Goal: Information Seeking & Learning: Learn about a topic

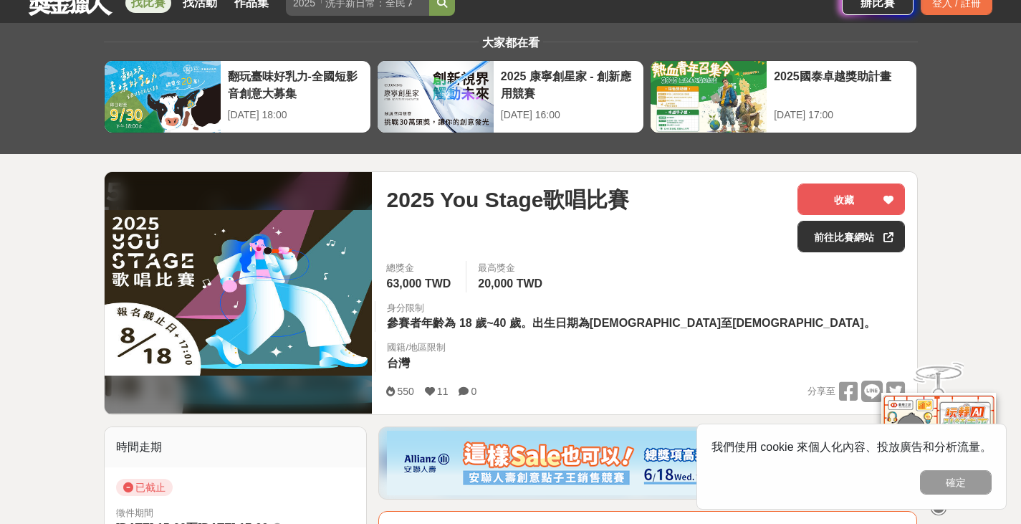
scroll to position [72, 0]
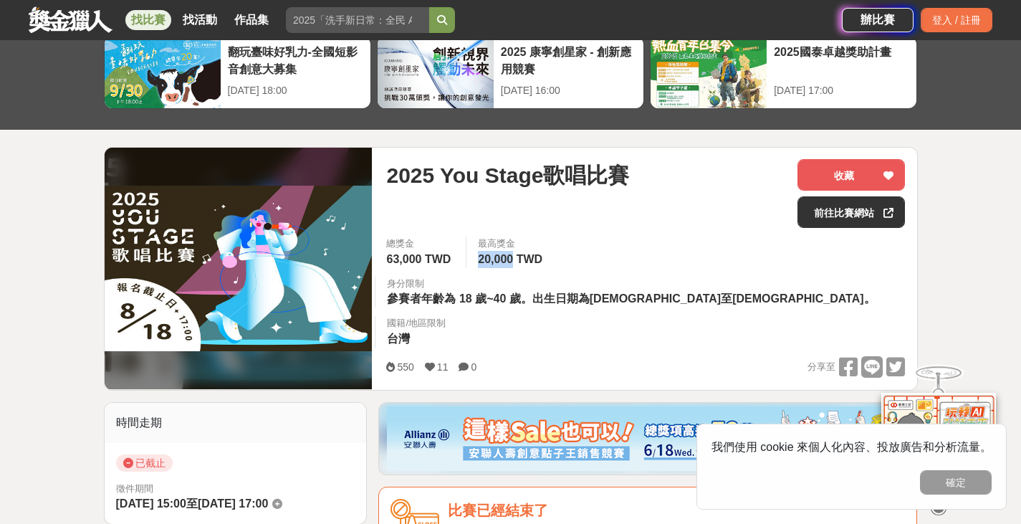
drag, startPoint x: 483, startPoint y: 264, endPoint x: 517, endPoint y: 264, distance: 33.7
click at [517, 264] on span "20,000 TWD" at bounding box center [510, 259] width 64 height 12
click at [589, 269] on div "總獎金 63,000 TWD 最高獎金 20,000 TWD 身分限制 參賽者年齡為 18 歲~40 歲。出生日期為[DEMOGRAPHIC_DATA]至[D…" at bounding box center [646, 296] width 542 height 120
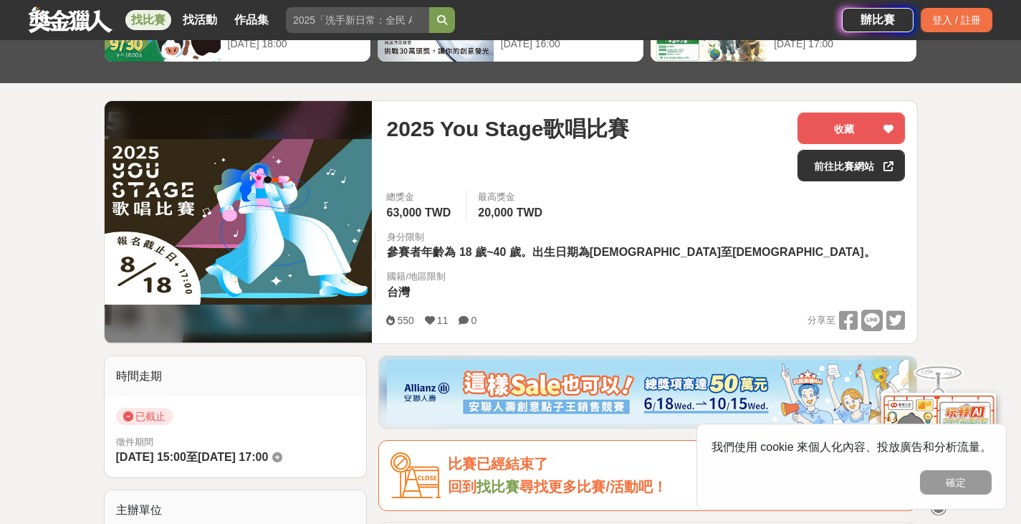
scroll to position [143, 0]
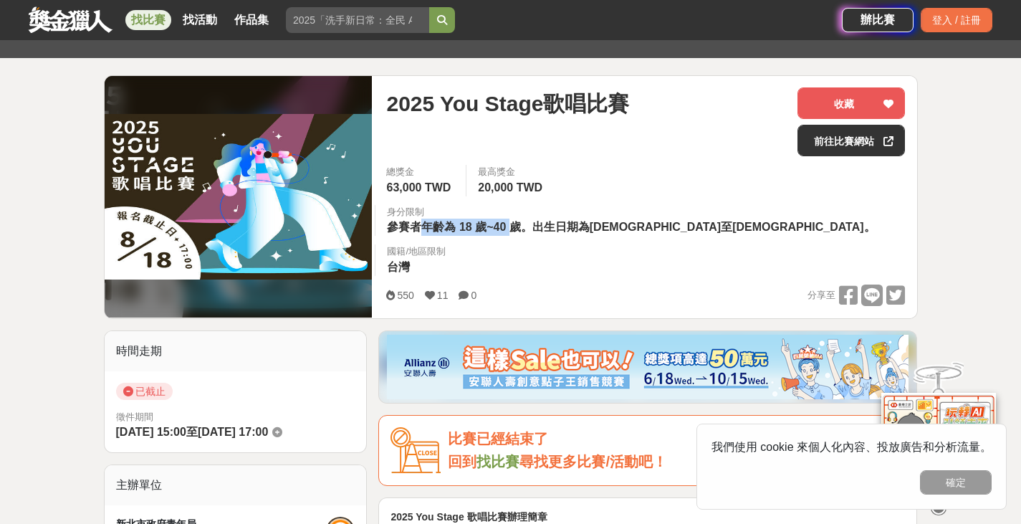
drag, startPoint x: 418, startPoint y: 235, endPoint x: 513, endPoint y: 232, distance: 95.3
click at [513, 232] on div "總獎金 63,000 TWD 最高獎金 20,000 TWD 身分限制 參賽者年齡為 18 歲~40 歲。出生日期為[DEMOGRAPHIC_DATA]至[D…" at bounding box center [646, 225] width 542 height 120
click at [586, 233] on span "參賽者年齡為 18 歲~40 歲。出生日期為[DEMOGRAPHIC_DATA]至[DEMOGRAPHIC_DATA]。" at bounding box center [631, 227] width 488 height 12
drag, startPoint x: 517, startPoint y: 230, endPoint x: 667, endPoint y: 230, distance: 149.7
click at [667, 230] on span "參賽者年齡為 18 歲~40 歲。出生日期為[DEMOGRAPHIC_DATA]至[DEMOGRAPHIC_DATA]。" at bounding box center [631, 227] width 488 height 12
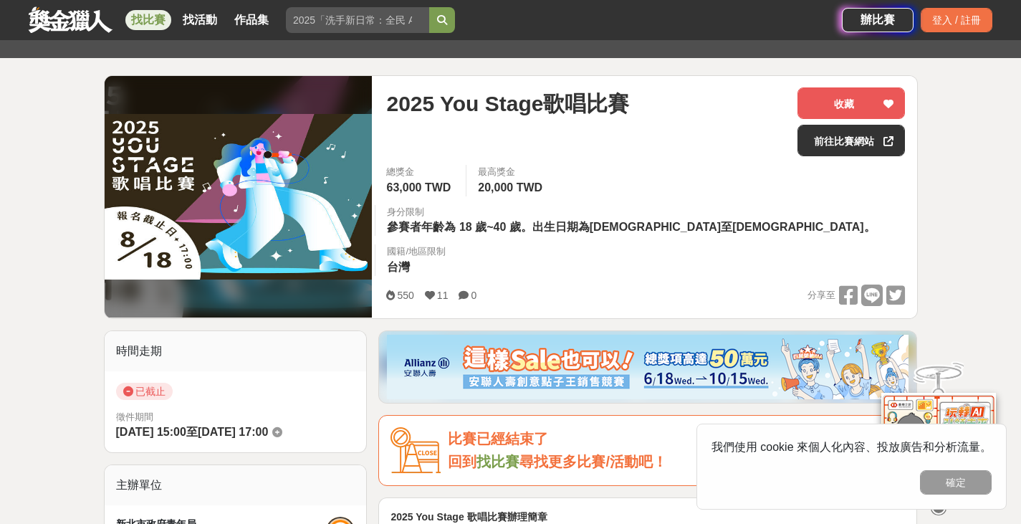
click at [677, 284] on div "550 11 0 分享至" at bounding box center [645, 295] width 519 height 22
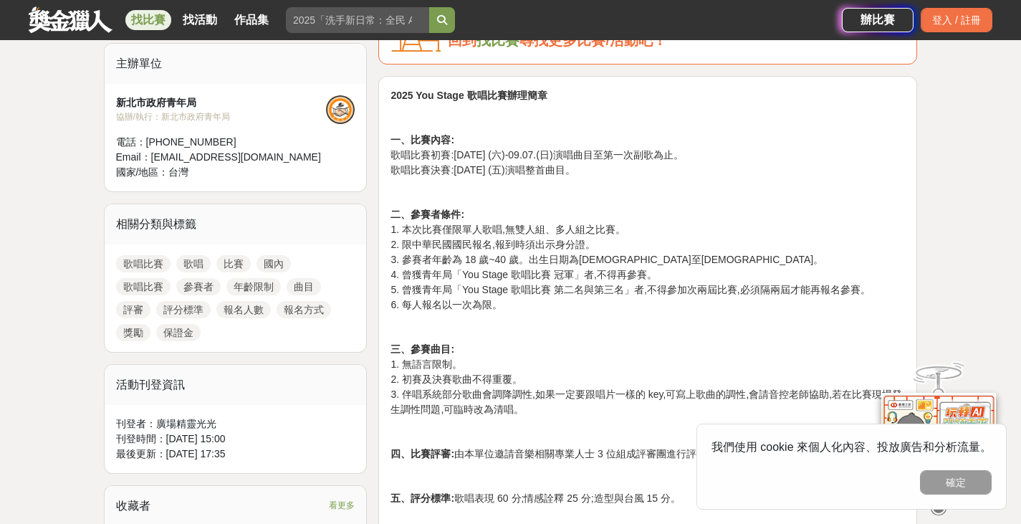
scroll to position [573, 0]
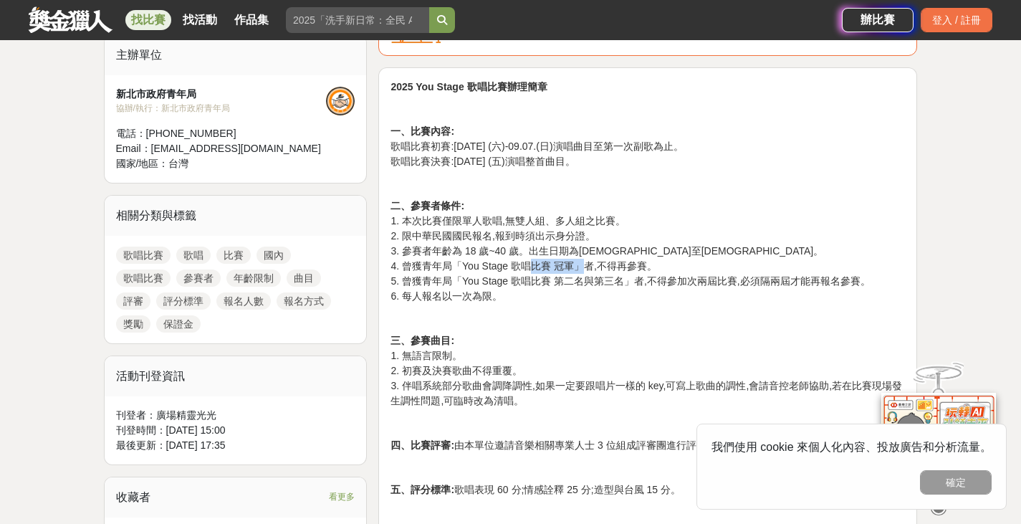
drag, startPoint x: 529, startPoint y: 231, endPoint x: 579, endPoint y: 232, distance: 49.5
click at [579, 232] on p "二、參賽者條件: 1. 本次比賽僅限單人歌唱,無雙人組、多人組之比賽。 2. 限中華民國國民報名,報到時須出示身分證。 3. 參賽者年齡為 18 歲~40 歲…" at bounding box center [647, 250] width 514 height 105
drag, startPoint x: 459, startPoint y: 246, endPoint x: 537, endPoint y: 244, distance: 78.1
click at [537, 244] on p "二、參賽者條件: 1. 本次比賽僅限單人歌唱,無雙人組、多人組之比賽。 2. 限中華民國國民報名,報到時須出示身分證。 3. 參賽者年齡為 18 歲~40 歲…" at bounding box center [647, 250] width 514 height 105
drag, startPoint x: 605, startPoint y: 251, endPoint x: 618, endPoint y: 252, distance: 12.9
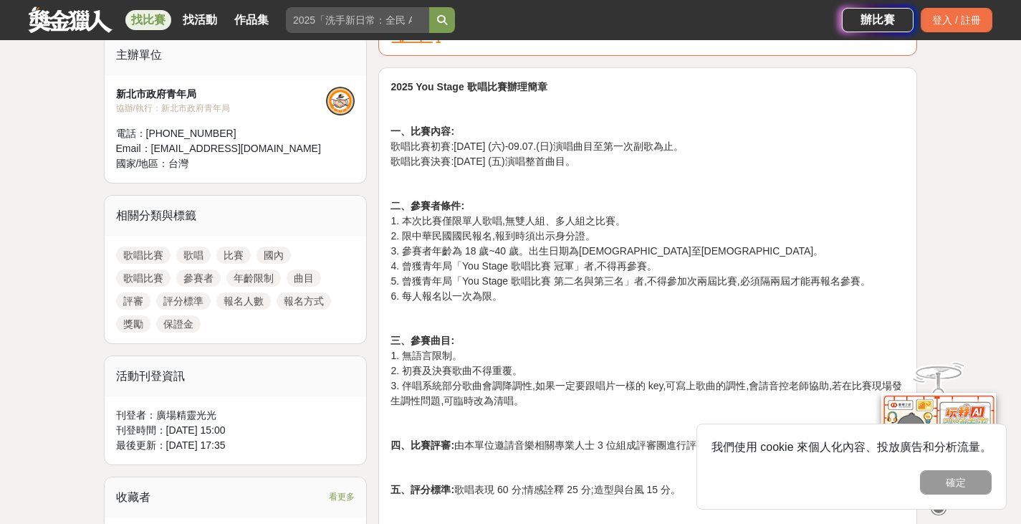
click at [610, 251] on p "二、參賽者條件: 1. 本次比賽僅限單人歌唱,無雙人組、多人組之比賽。 2. 限中華民國國民報名,報到時須出示身分證。 3. 參賽者年齡為 18 歲~40 歲…" at bounding box center [647, 250] width 514 height 105
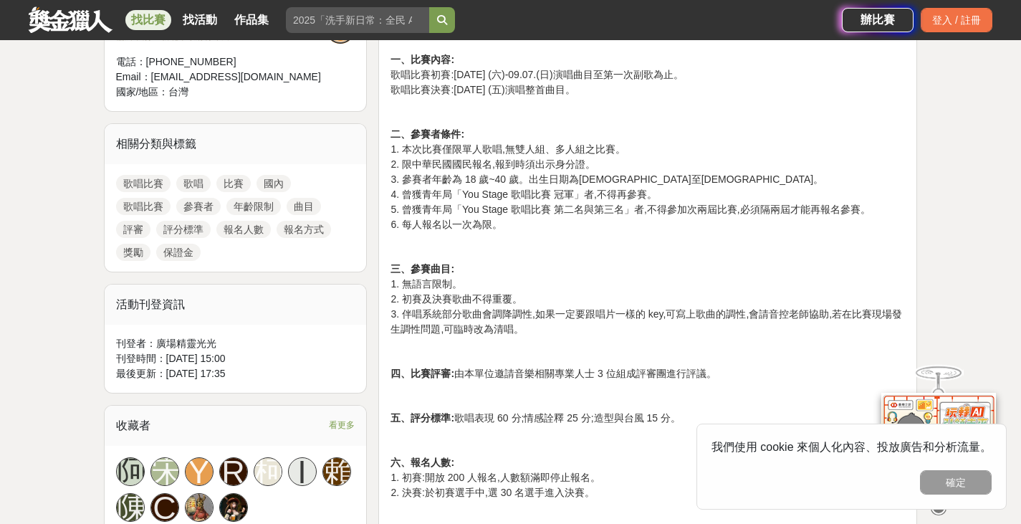
click at [714, 265] on p "三、參賽曲目: 1. 無語言限制。 2. 初賽及決賽歌曲不得重覆。 3. 伴唱系統部分歌曲會調降調性,如果一定要跟唱片一樣的 key,可寫上歌曲的調性,會請音…" at bounding box center [647, 299] width 514 height 75
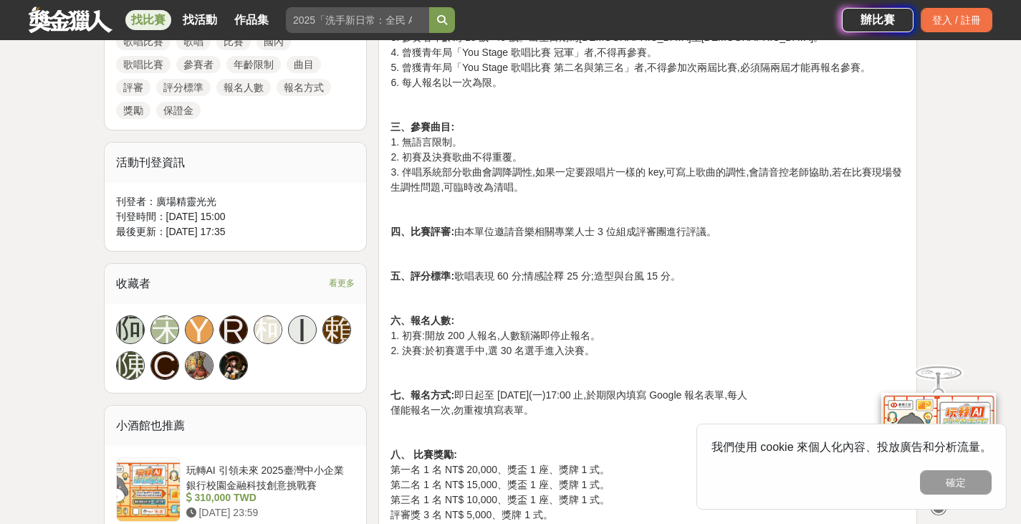
scroll to position [788, 0]
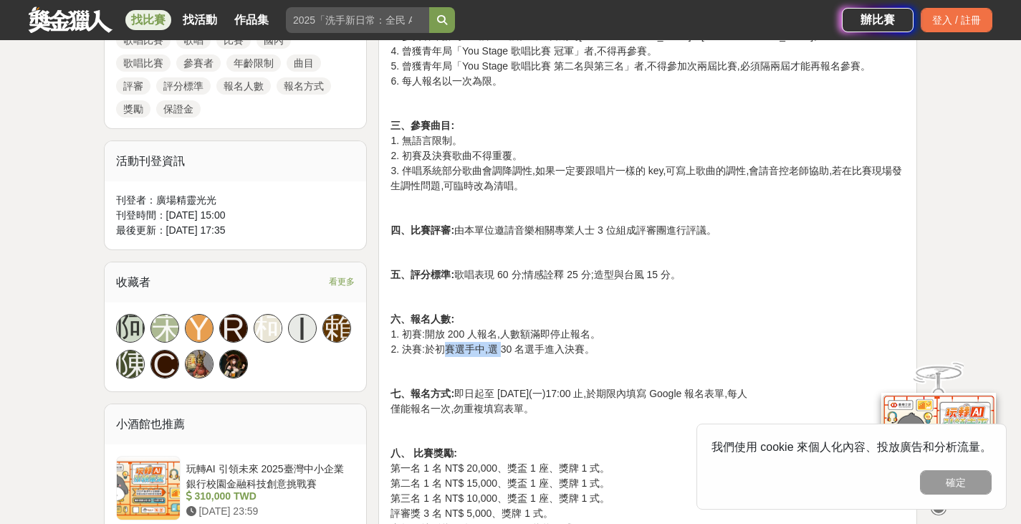
drag, startPoint x: 441, startPoint y: 311, endPoint x: 500, endPoint y: 311, distance: 58.8
click at [500, 312] on p "六、報名人數: 1. 初賽:開放 200 人報名,人數額滿即停止報名。 2. 決賽:於初賽選手中,選 30 名選手進入決賽。" at bounding box center [647, 334] width 514 height 45
click at [560, 312] on p "六、報名人數: 1. 初賽:開放 200 人報名,人數額滿即停止報名。 2. 決賽:於初賽選手中,選 30 名選手進入決賽。" at bounding box center [647, 334] width 514 height 45
drag, startPoint x: 422, startPoint y: 314, endPoint x: 531, endPoint y: 313, distance: 108.9
click at [531, 313] on p "六、報名人數: 1. 初賽:開放 200 人報名,人數額滿即停止報名。 2. 決賽:於初賽選手中,選 30 名選手進入決賽。" at bounding box center [647, 334] width 514 height 45
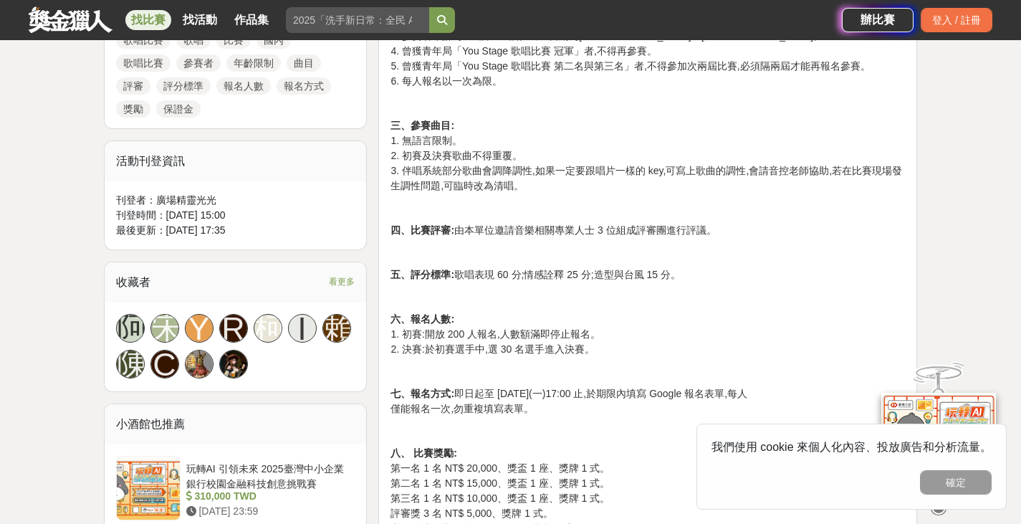
click at [559, 313] on p "六、報名人數: 1. 初賽:開放 200 人報名,人數額滿即停止報名。 2. 決賽:於初賽選手中,選 30 名選手進入決賽。" at bounding box center [647, 334] width 514 height 45
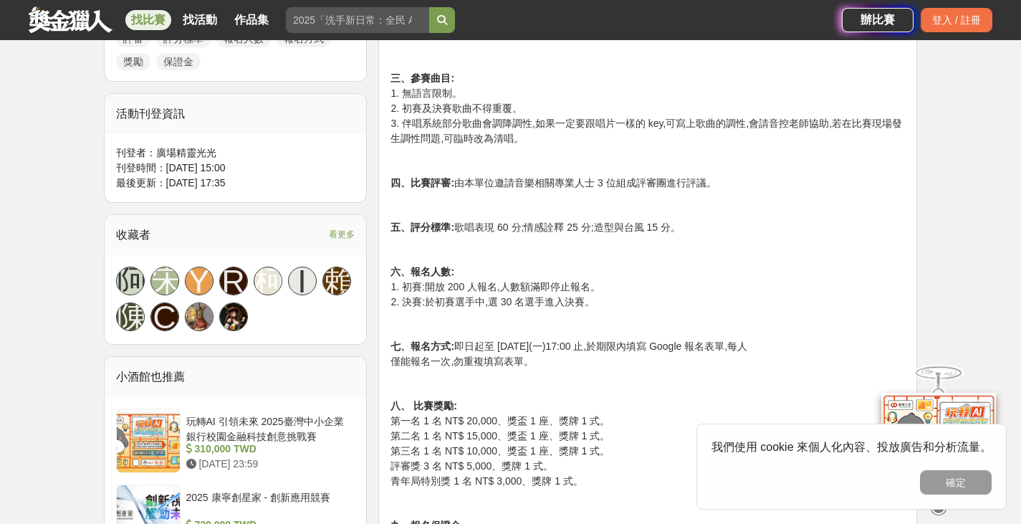
scroll to position [860, 0]
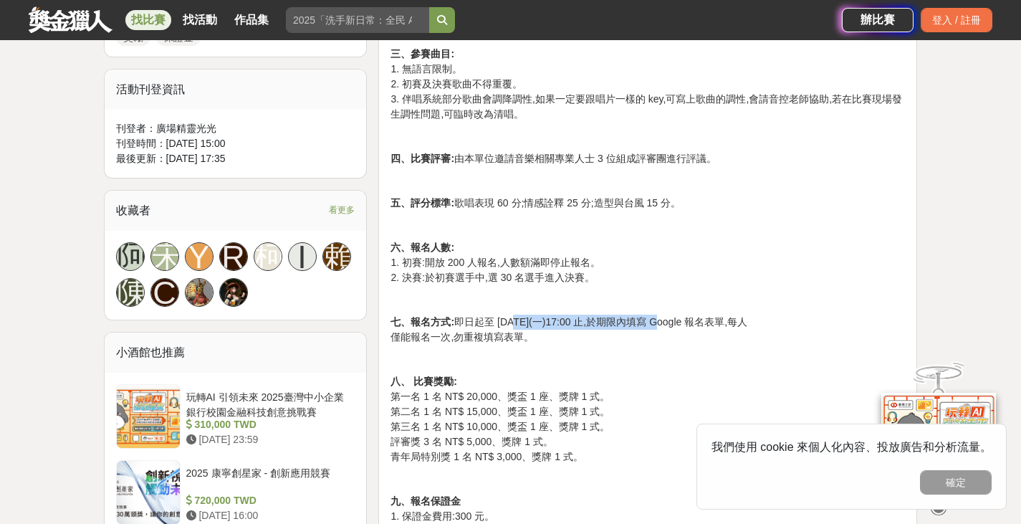
drag, startPoint x: 513, startPoint y: 283, endPoint x: 638, endPoint y: 284, distance: 125.4
click at [638, 315] on p "七、報名方式: 即日起至 [DATE](一)17:00 止,於期限內填寫 Google 報名表單,每人 僅能報名一次,勿重複填寫表單。" at bounding box center [647, 330] width 514 height 30
click at [658, 308] on div "2025 You Stage 歌唱比賽辦理簡章 一、比賽內容: 歌唱比賽初賽:[DATE] (六)-09.07.(日)演唱曲目至第一次副歌為止。 歌唱比賽決賽…" at bounding box center [647, 517] width 514 height 1449
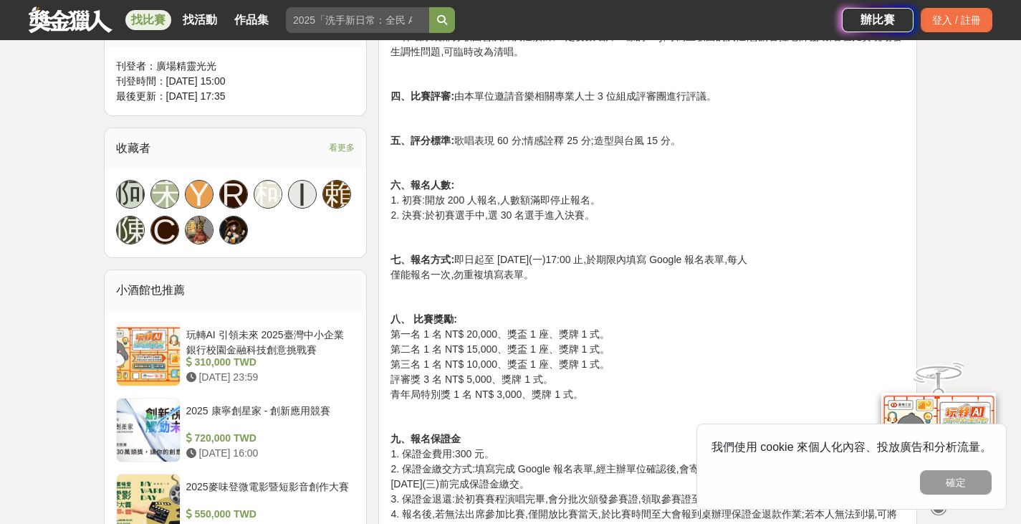
scroll to position [1003, 0]
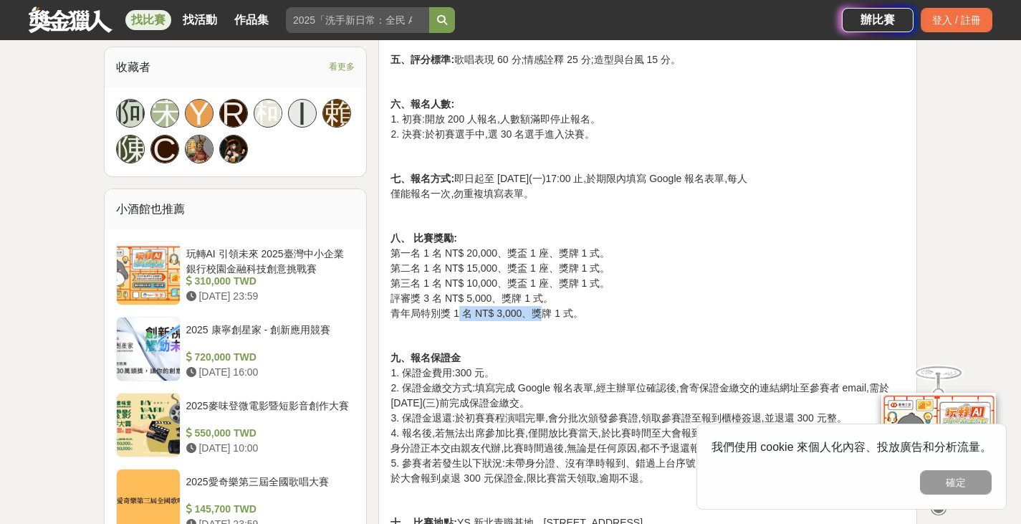
drag, startPoint x: 456, startPoint y: 273, endPoint x: 538, endPoint y: 273, distance: 81.7
click at [538, 273] on p "八、 比賽獎勵: 第一名 1 名 NT$ 20,000、獎盃 1 座、獎牌 1 式。 第二名 1 名 NT$ 15,000、獎盃 1 座、獎牌 1 式。 第三…" at bounding box center [647, 276] width 514 height 90
click at [596, 282] on div "2025 You Stage 歌唱比賽辦理簡章 一、比賽內容: 歌唱比賽初賽:[DATE] (六)-09.07.(日)演唱曲目至第一次副歌為止。 歌唱比賽決賽…" at bounding box center [647, 374] width 514 height 1449
drag, startPoint x: 494, startPoint y: 342, endPoint x: 608, endPoint y: 342, distance: 113.9
click at [598, 350] on p "九、報名保證金 1. 保證金費用:300 元。 2. 保證金繳交方式:填寫完成 Google 報名表單,經主辦單位確認後,會寄保證金繳交的連結網址至參賽者 e…" at bounding box center [647, 417] width 514 height 135
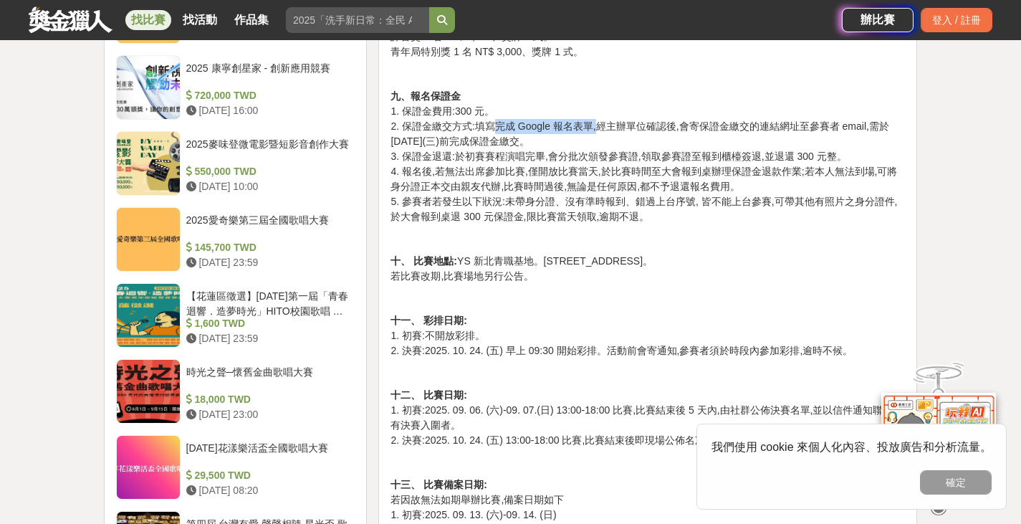
scroll to position [1290, 0]
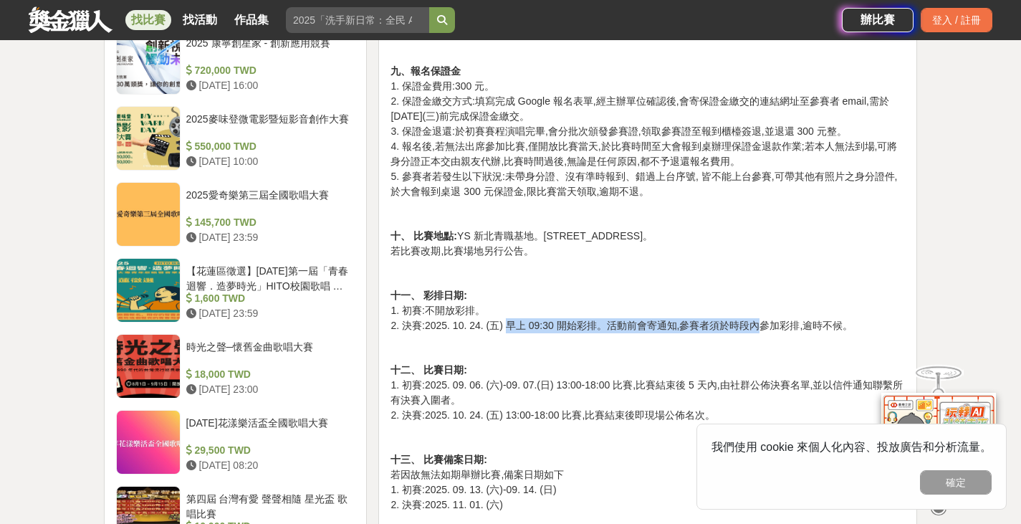
drag, startPoint x: 506, startPoint y: 285, endPoint x: 757, endPoint y: 282, distance: 250.8
click at [757, 288] on p "十一、 彩排日期: 1. 初賽:不開放彩排。 2. 決賽:2025. 10. 24. (五) 早上 09:30 開始彩排。活動前會寄通知,參賽者須於時段內參加…" at bounding box center [647, 310] width 514 height 45
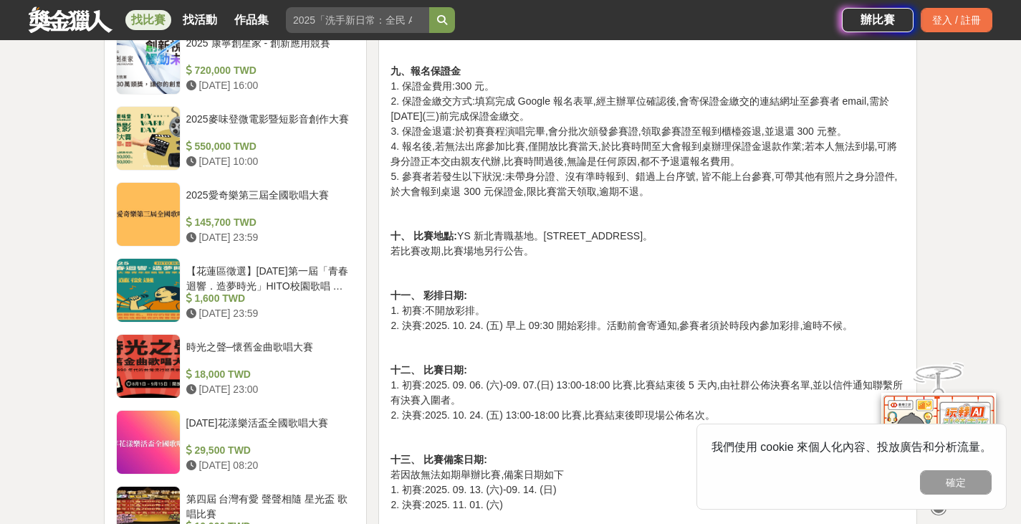
click at [669, 363] on p "十二、 比賽日期: 1. 初賽:2025. 09. 06. (六)-09. 07.(日) 13:00-18:00 比賽,比賽結束後 5 天內,由社群公佈決賽名…" at bounding box center [647, 393] width 514 height 60
drag, startPoint x: 469, startPoint y: 292, endPoint x: 492, endPoint y: 288, distance: 23.3
click at [492, 288] on p "十一、 彩排日期: 1. 初賽:不開放彩排。 2. 決賽:2025. 10. 24. (五) 早上 09:30 開始彩排。活動前會寄通知,參賽者須於時段內參加…" at bounding box center [647, 310] width 514 height 45
click at [534, 295] on div "2025 You Stage 歌唱比賽辦理簡章 一、比賽內容: 歌唱比賽初賽:[DATE] (六)-09.07.(日)演唱曲目至第一次副歌為止。 歌唱比賽決賽…" at bounding box center [647, 87] width 514 height 1449
drag, startPoint x: 452, startPoint y: 287, endPoint x: 547, endPoint y: 289, distance: 94.6
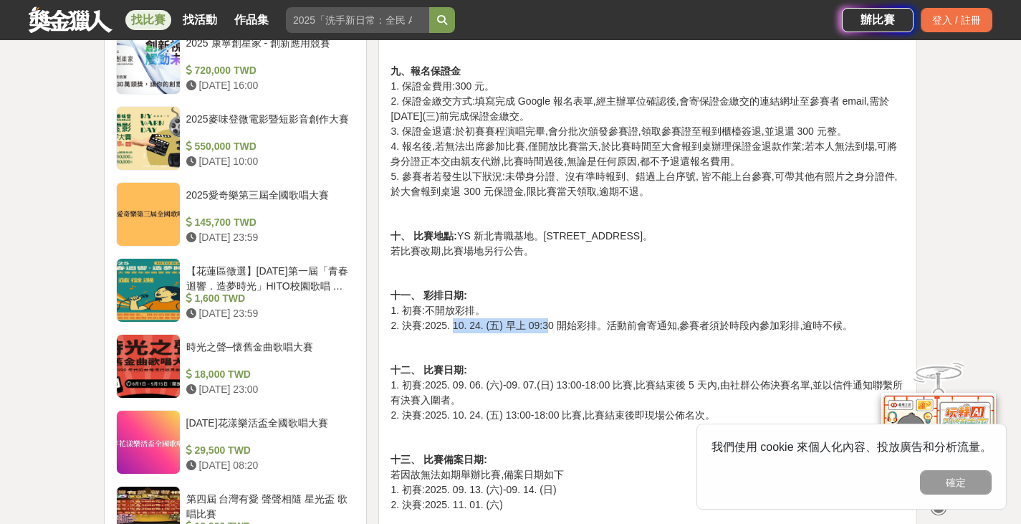
click at [547, 289] on p "十一、 彩排日期: 1. 初賽:不開放彩排。 2. 決賽:2025. 10. 24. (五) 早上 09:30 開始彩排。活動前會寄通知,參賽者須於時段內參加…" at bounding box center [647, 310] width 514 height 45
click at [597, 292] on p "十一、 彩排日期: 1. 初賽:不開放彩排。 2. 決賽:2025. 10. 24. (五) 早上 09:30 開始彩排。活動前會寄通知,參賽者須於時段內參加…" at bounding box center [647, 310] width 514 height 45
drag, startPoint x: 466, startPoint y: 289, endPoint x: 537, endPoint y: 286, distance: 71.7
click at [537, 288] on p "十一、 彩排日期: 1. 初賽:不開放彩排。 2. 決賽:2025. 10. 24. (五) 早上 09:30 開始彩排。活動前會寄通知,參賽者須於時段內參加…" at bounding box center [647, 310] width 514 height 45
click at [580, 340] on p at bounding box center [647, 347] width 514 height 15
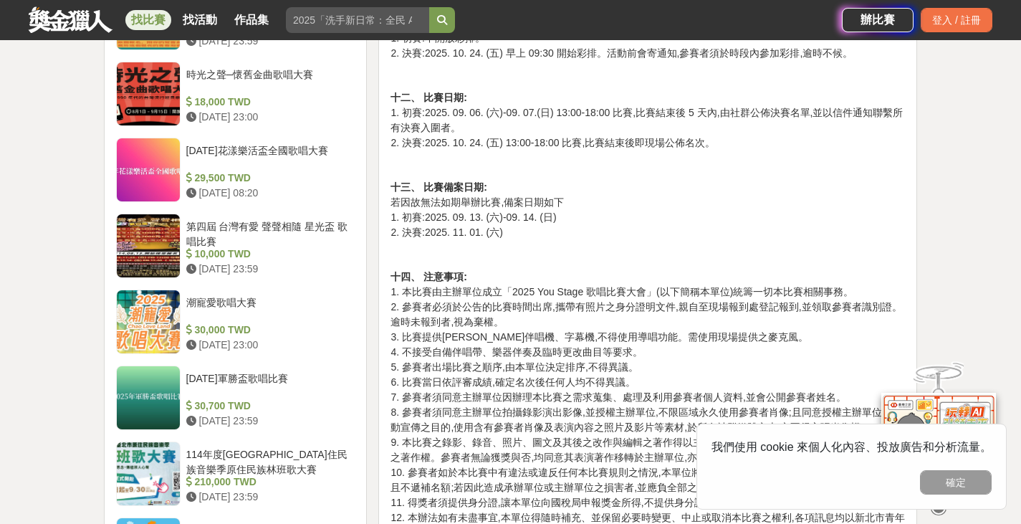
scroll to position [1576, 0]
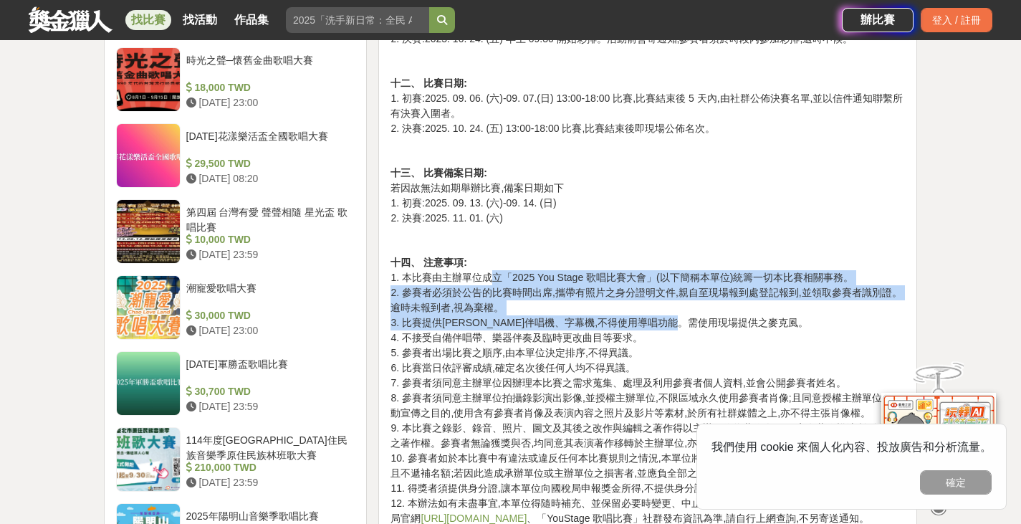
drag, startPoint x: 492, startPoint y: 244, endPoint x: 730, endPoint y: 287, distance: 241.7
click at [730, 287] on p "十四、 注意事項: 1. 本比賽由主辦單位成立「2025 You Stage 歌唱比賽大會」(以下簡稱本單位)統籌一切本比賽相關事務。 2. 參賽者必須於公告…" at bounding box center [647, 390] width 514 height 271
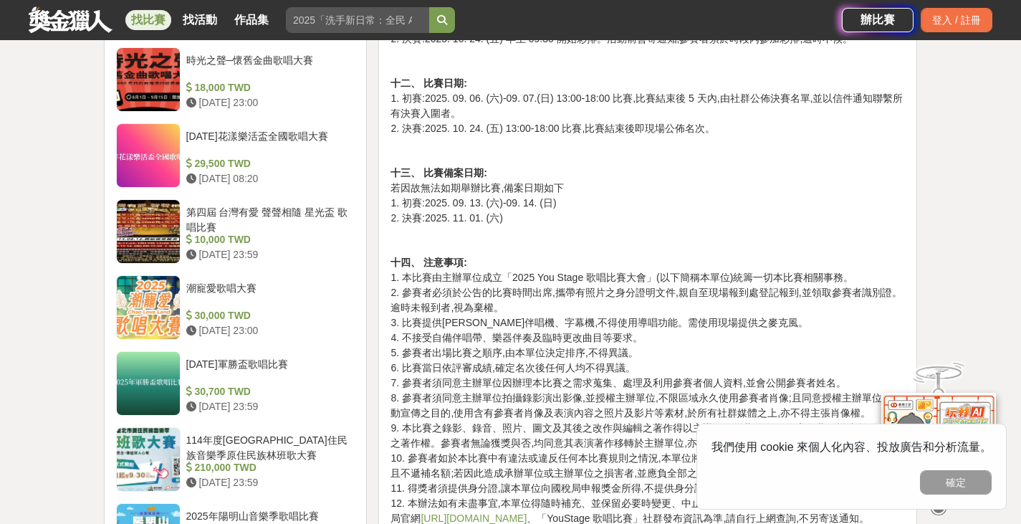
click at [607, 313] on p "十四、 注意事項: 1. 本比賽由主辦單位成立「2025 You Stage 歌唱比賽大會」(以下簡稱本單位)統籌一切本比賽相關事務。 2. 參賽者必須於公告…" at bounding box center [647, 390] width 514 height 271
drag, startPoint x: 449, startPoint y: 287, endPoint x: 727, endPoint y: 286, distance: 278.0
click at [727, 286] on p "十四、 注意事項: 1. 本比賽由主辦單位成立「2025 You Stage 歌唱比賽大會」(以下簡稱本單位)統籌一切本比賽相關事務。 2. 參賽者必須於公告…" at bounding box center [647, 390] width 514 height 271
drag, startPoint x: 436, startPoint y: 297, endPoint x: 632, endPoint y: 297, distance: 195.6
click at [632, 297] on p "十四、 注意事項: 1. 本比賽由主辦單位成立「2025 You Stage 歌唱比賽大會」(以下簡稱本單位)統籌一切本比賽相關事務。 2. 參賽者必須於公告…" at bounding box center [647, 390] width 514 height 271
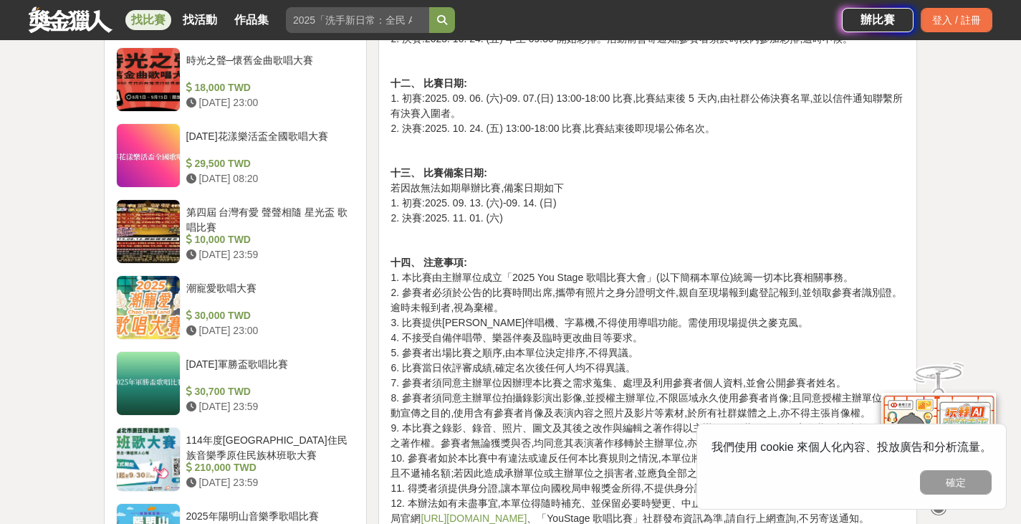
click at [625, 322] on p "十四、 注意事項: 1. 本比賽由主辦單位成立「2025 You Stage 歌唱比賽大會」(以下簡稱本單位)統籌一切本比賽相關事務。 2. 參賽者必須於公告…" at bounding box center [647, 390] width 514 height 271
drag, startPoint x: 428, startPoint y: 301, endPoint x: 653, endPoint y: 301, distance: 225.7
click at [653, 301] on p "十四、 注意事項: 1. 本比賽由主辦單位成立「2025 You Stage 歌唱比賽大會」(以下簡稱本單位)統籌一切本比賽相關事務。 2. 參賽者必須於公告…" at bounding box center [647, 390] width 514 height 271
drag, startPoint x: 416, startPoint y: 317, endPoint x: 634, endPoint y: 313, distance: 217.8
click at [634, 313] on p "十四、 注意事項: 1. 本比賽由主辦單位成立「2025 You Stage 歌唱比賽大會」(以下簡稱本單位)統籌一切本比賽相關事務。 2. 參賽者必須於公告…" at bounding box center [647, 390] width 514 height 271
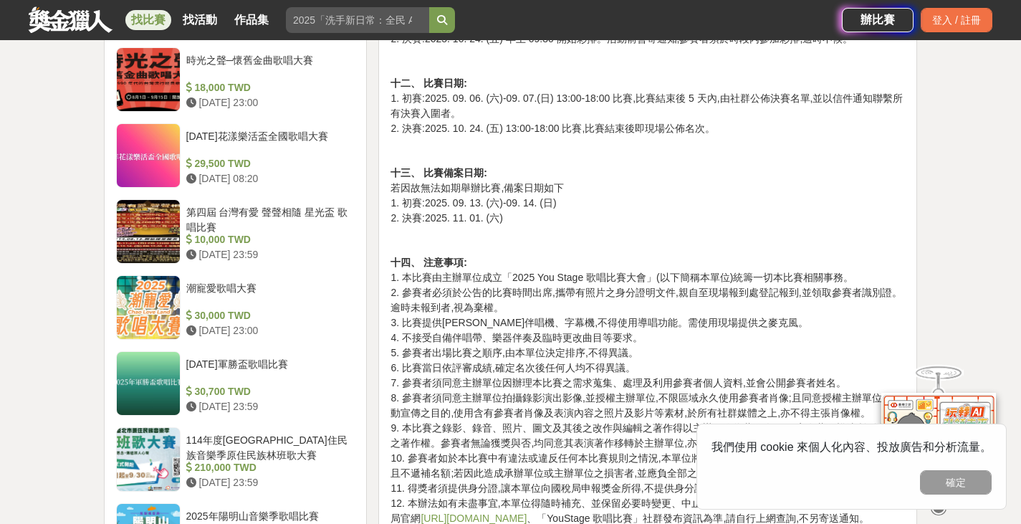
drag, startPoint x: 634, startPoint y: 323, endPoint x: 624, endPoint y: 330, distance: 11.9
click at [634, 324] on p "十四、 注意事項: 1. 本比賽由主辦單位成立「2025 You Stage 歌唱比賽大會」(以下簡稱本單位)統籌一切本比賽相關事務。 2. 參賽者必須於公告…" at bounding box center [647, 390] width 514 height 271
drag, startPoint x: 408, startPoint y: 322, endPoint x: 695, endPoint y: 328, distance: 286.7
click at [695, 328] on p "十四、 注意事項: 1. 本比賽由主辦單位成立「2025 You Stage 歌唱比賽大會」(以下簡稱本單位)統籌一切本比賽相關事務。 2. 參賽者必須於公告…" at bounding box center [647, 390] width 514 height 271
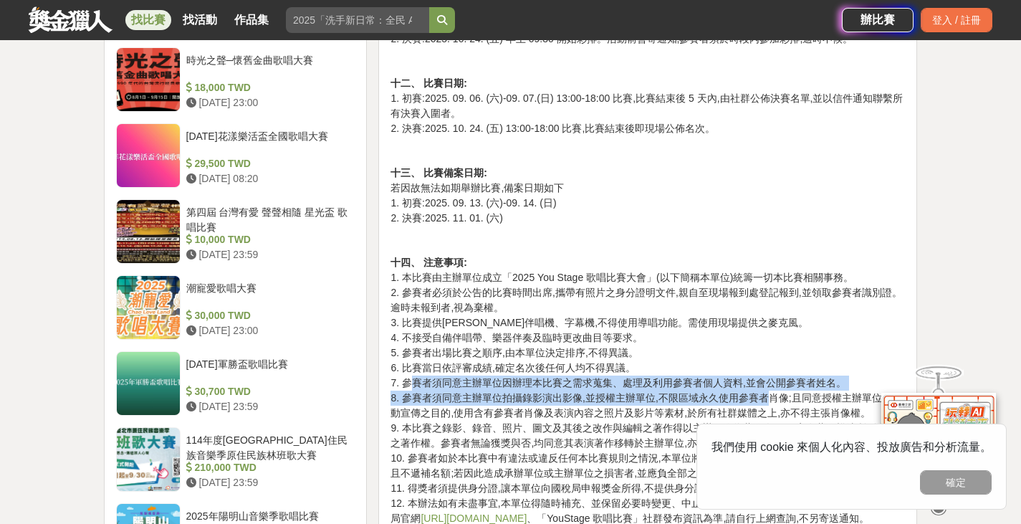
drag, startPoint x: 411, startPoint y: 342, endPoint x: 770, endPoint y: 364, distance: 360.4
click at [770, 363] on p "十四、 注意事項: 1. 本比賽由主辦單位成立「2025 You Stage 歌唱比賽大會」(以下簡稱本單位)統籌一切本比賽相關事務。 2. 參賽者必須於公告…" at bounding box center [647, 390] width 514 height 271
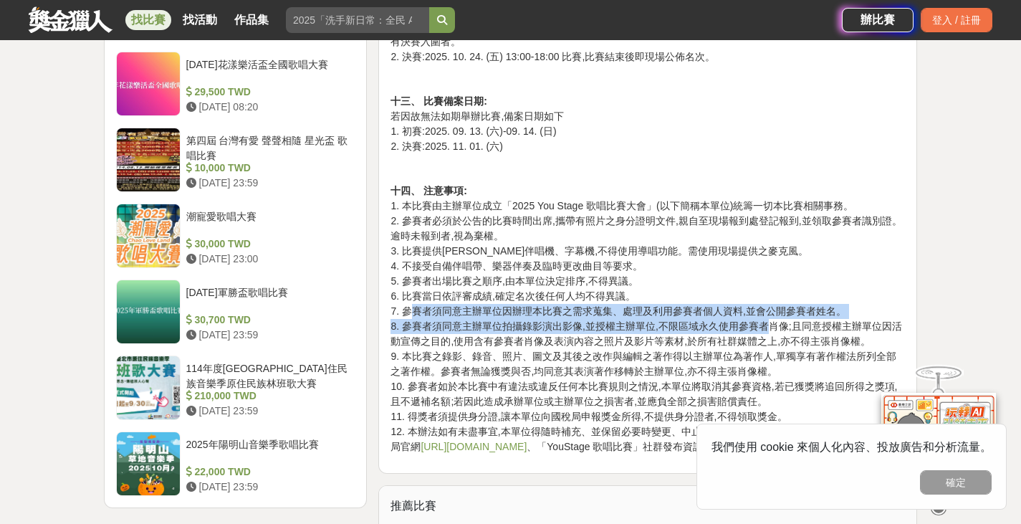
scroll to position [1433, 0]
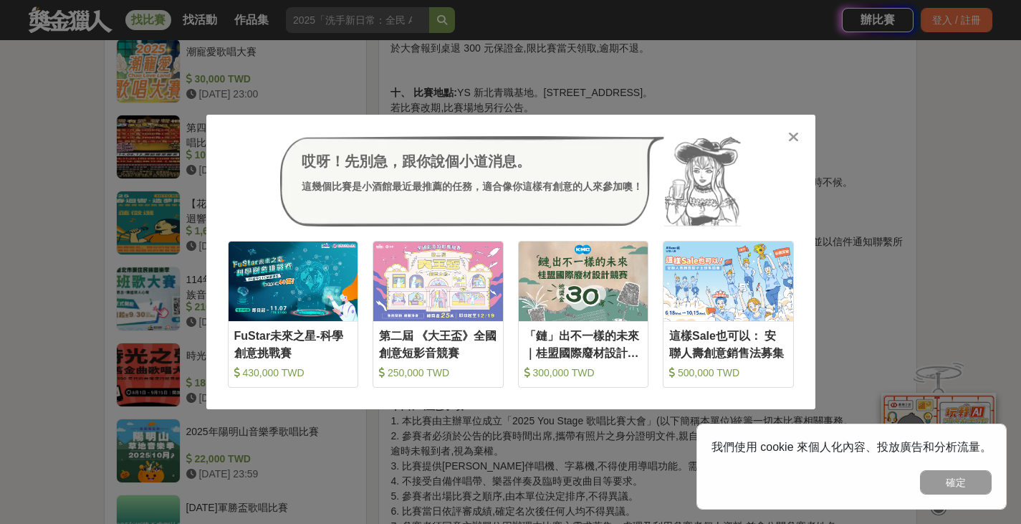
click at [800, 134] on div at bounding box center [794, 136] width 14 height 14
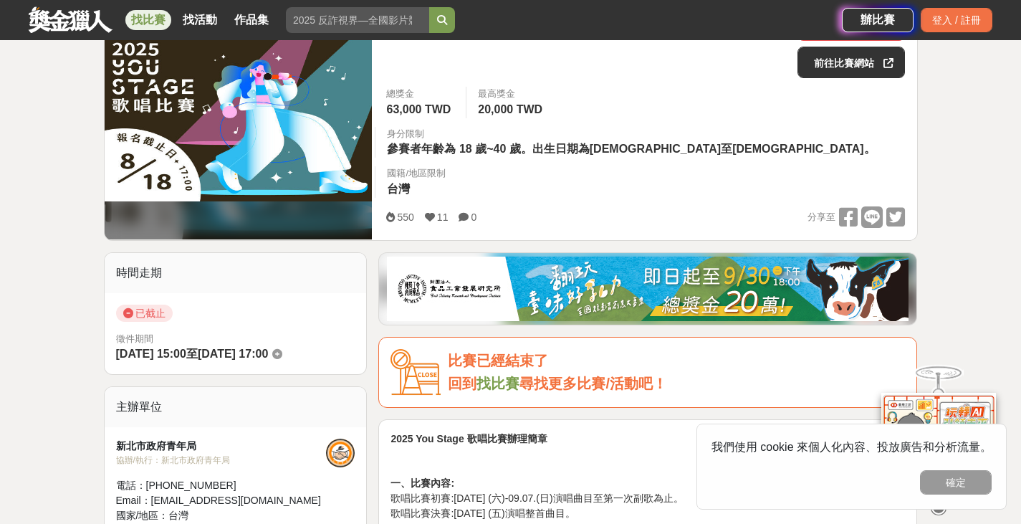
scroll to position [72, 0]
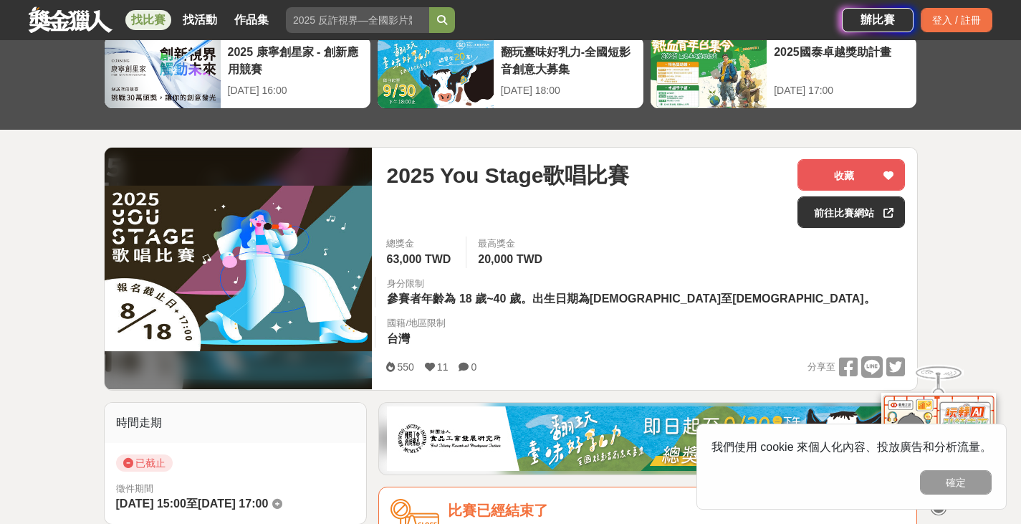
click at [155, 27] on link "找比賽" at bounding box center [148, 20] width 46 height 20
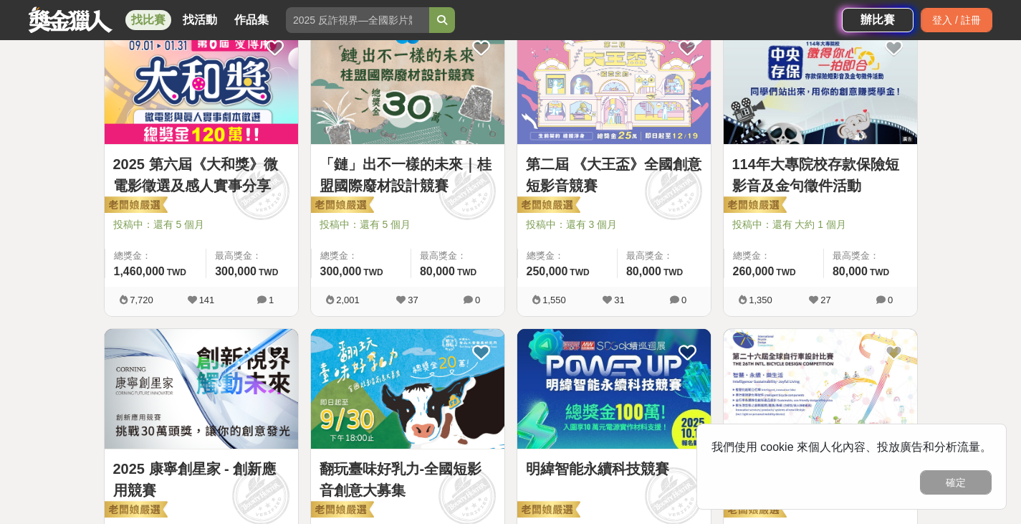
scroll to position [645, 0]
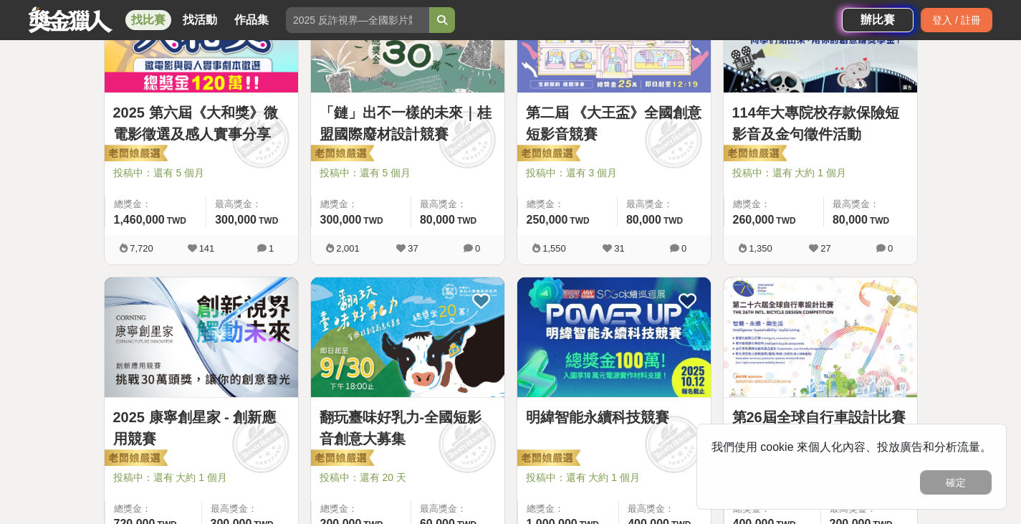
click at [853, 125] on link "114年大專院校存款保險短影音及金句徵件活動" at bounding box center [820, 123] width 176 height 43
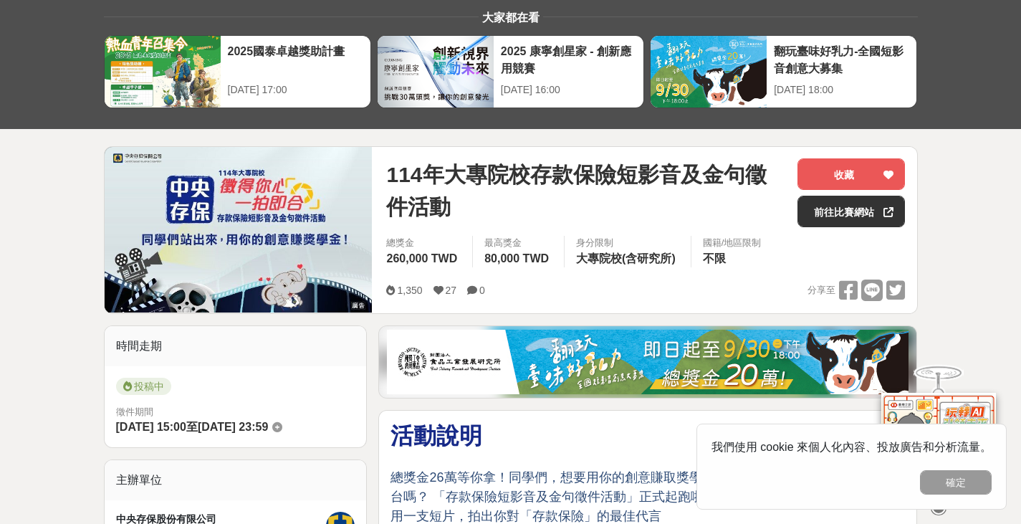
scroll to position [143, 0]
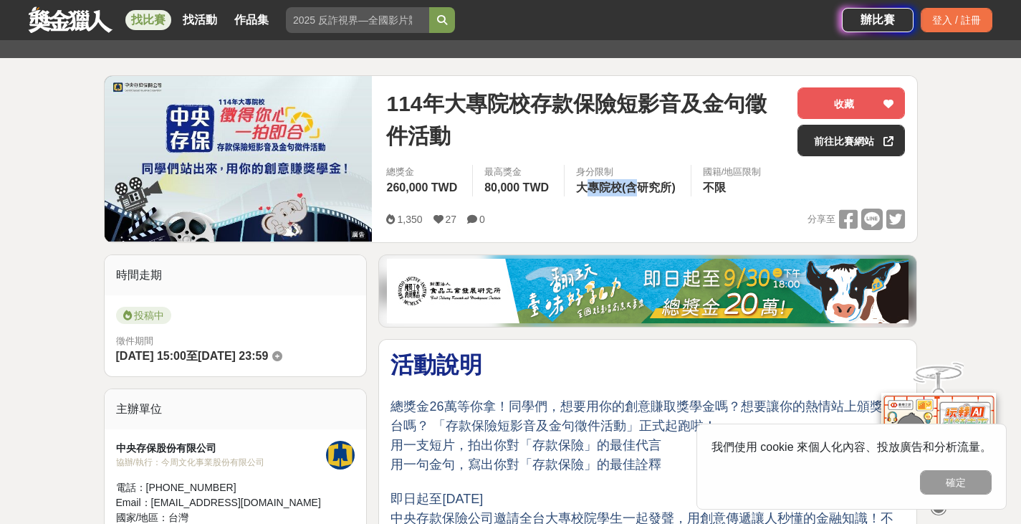
drag, startPoint x: 595, startPoint y: 189, endPoint x: 639, endPoint y: 189, distance: 44.4
click at [639, 189] on span "大專院校(含研究所)" at bounding box center [626, 187] width 100 height 12
click at [663, 193] on span "大專院校(含研究所)" at bounding box center [626, 187] width 100 height 12
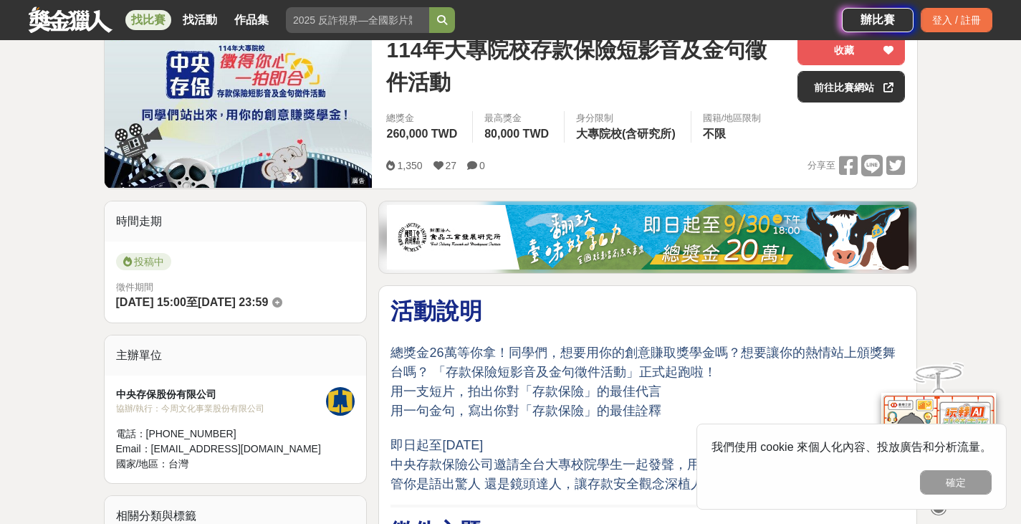
scroll to position [287, 0]
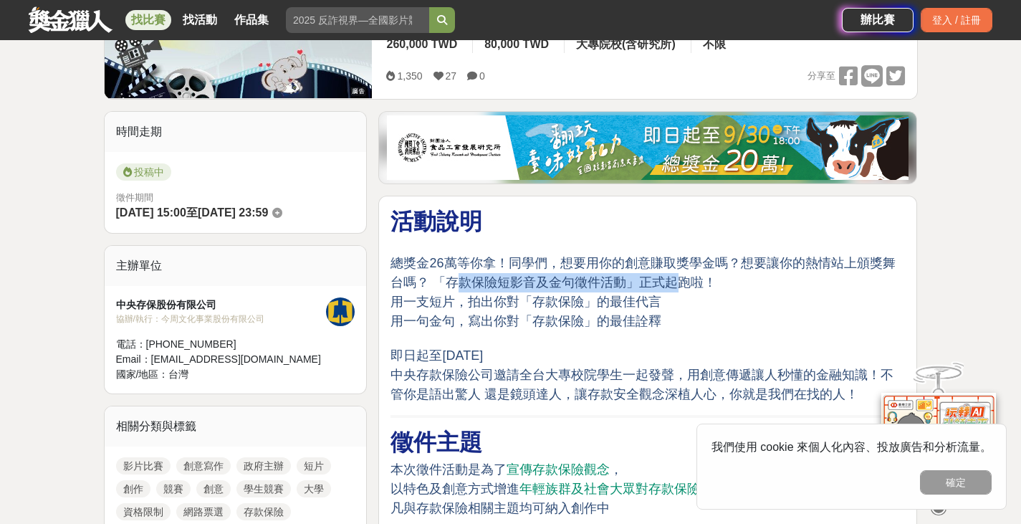
drag, startPoint x: 461, startPoint y: 282, endPoint x: 683, endPoint y: 279, distance: 222.1
click at [680, 279] on span "總獎金26萬等你拿！同學們，想要用你的創意賺取獎學金嗎？想要讓你的熱情站上頒獎舞台嗎？ 「存款保險短影音及金句徵件活動」正式起跑啦！" at bounding box center [642, 273] width 504 height 34
click at [668, 320] on p "總獎金26萬等你拿！同學們，想要用你的創意賺取獎學金嗎？想要讓你的熱情站上頒獎舞台嗎？ 「存款保險短影音及金句徵件活動」正式起跑啦！ 用一支短片，拍出你對「存…" at bounding box center [647, 322] width 514 height 166
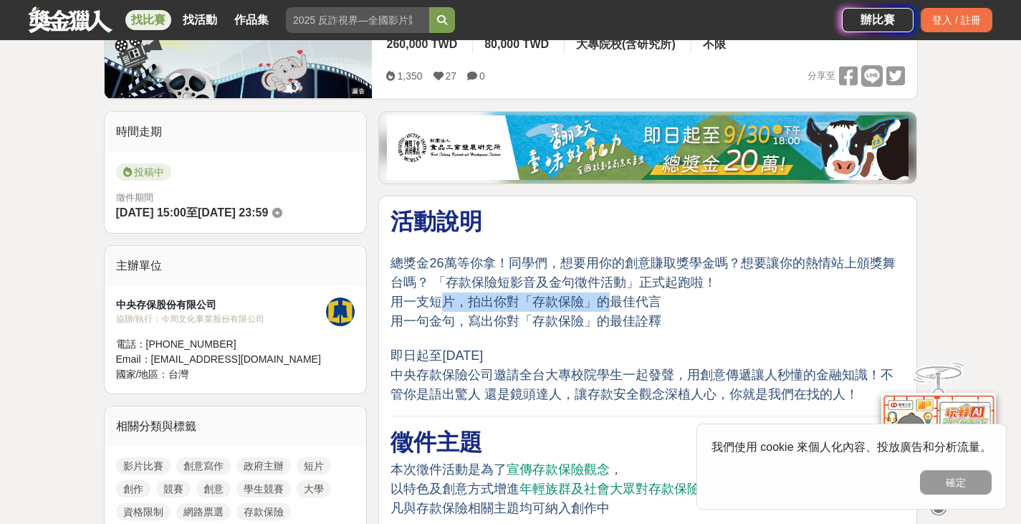
drag, startPoint x: 448, startPoint y: 299, endPoint x: 612, endPoint y: 299, distance: 164.1
click at [612, 299] on span "用一支短片，拍出你對「存款保險」的最佳代言" at bounding box center [525, 301] width 271 height 14
click at [614, 321] on span "用一句金句，寫出你對「存款保險」的最佳詮釋" at bounding box center [525, 321] width 271 height 14
drag, startPoint x: 436, startPoint y: 321, endPoint x: 608, endPoint y: 321, distance: 172.0
click at [608, 321] on span "用一句金句，寫出你對「存款保險」的最佳詮釋" at bounding box center [525, 321] width 271 height 14
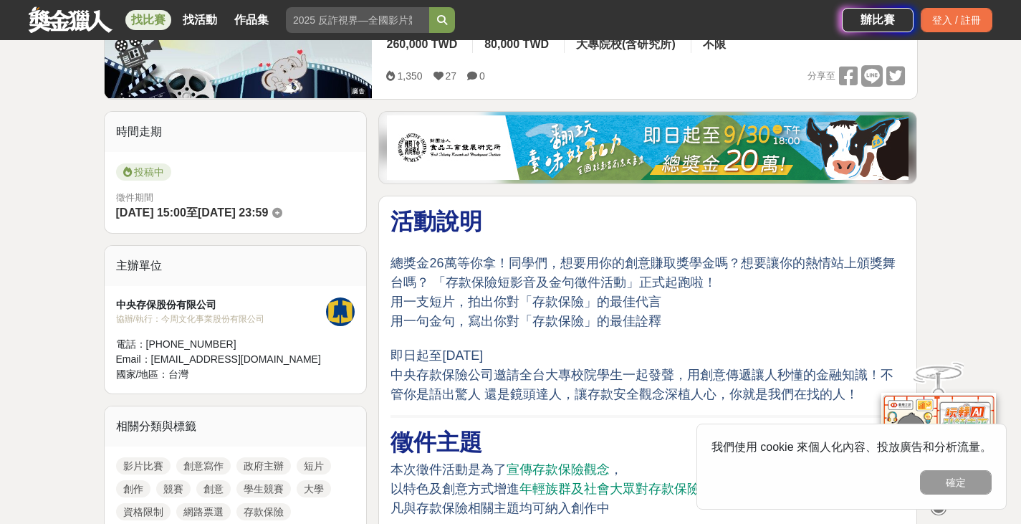
click at [628, 333] on p "總獎金26萬等你拿！同學們，想要用你的創意賺取獎學金嗎？想要讓你的熱情站上頒獎舞台嗎？ 「存款保險短影音及金句徵件活動」正式起跑啦！ 用一支短片，拍出你對「存…" at bounding box center [647, 322] width 514 height 166
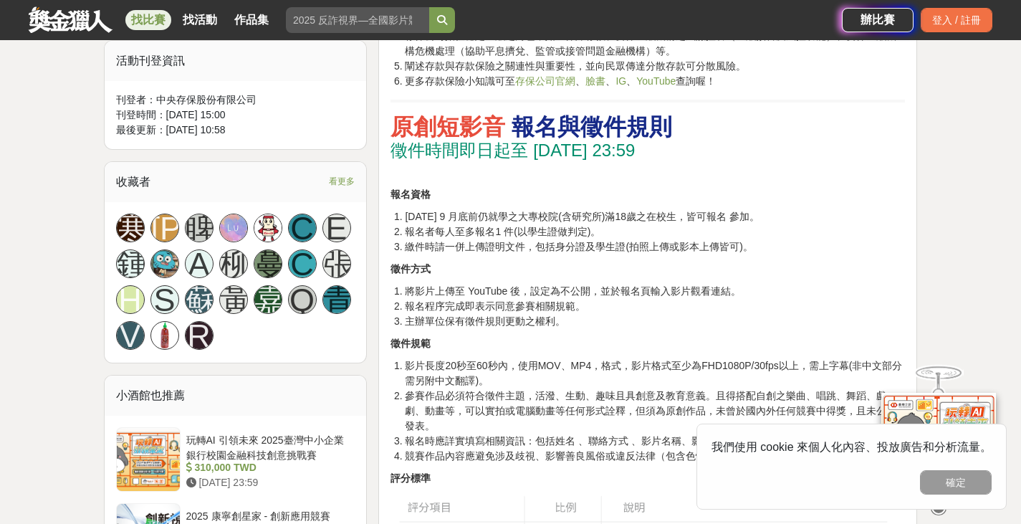
scroll to position [860, 0]
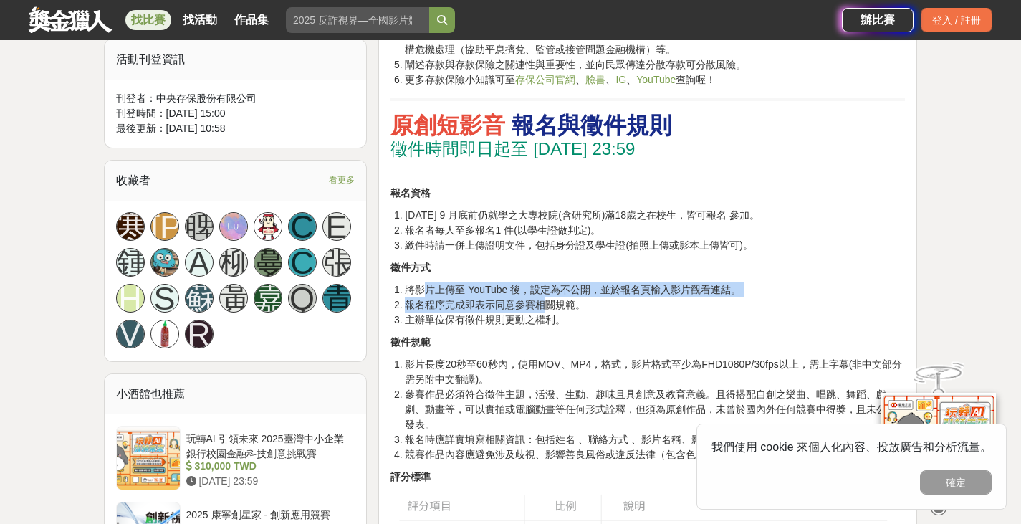
drag, startPoint x: 428, startPoint y: 294, endPoint x: 547, endPoint y: 298, distance: 119.0
click at [547, 298] on ol "將影片上傳至 YouTube 後，設定為不公開，並於報名頁輸入影片觀看連結。 報名程序完成即表示同意參賽相關規範。 主辦單位保有徵件規則更動之權利。" at bounding box center [647, 304] width 514 height 45
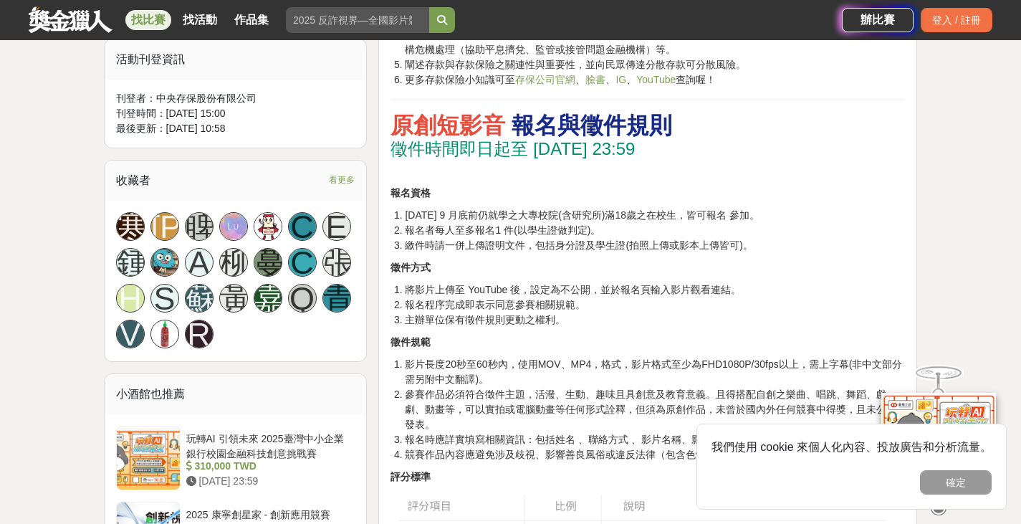
click at [555, 321] on li "主辦單位保有徵件規則更動之權利。" at bounding box center [655, 319] width 500 height 15
drag, startPoint x: 410, startPoint y: 283, endPoint x: 567, endPoint y: 287, distance: 157.0
click at [567, 287] on li "將影片上傳至 YouTube 後，設定為不公開，並於報名頁輸入影片觀看連結。" at bounding box center [655, 289] width 500 height 15
drag, startPoint x: 472, startPoint y: 245, endPoint x: 583, endPoint y: 246, distance: 110.4
click at [578, 246] on li "繳件時請一併上傳證明文件，包括身分證及學生證(拍照上傳或影本上傳皆可)。" at bounding box center [655, 245] width 500 height 15
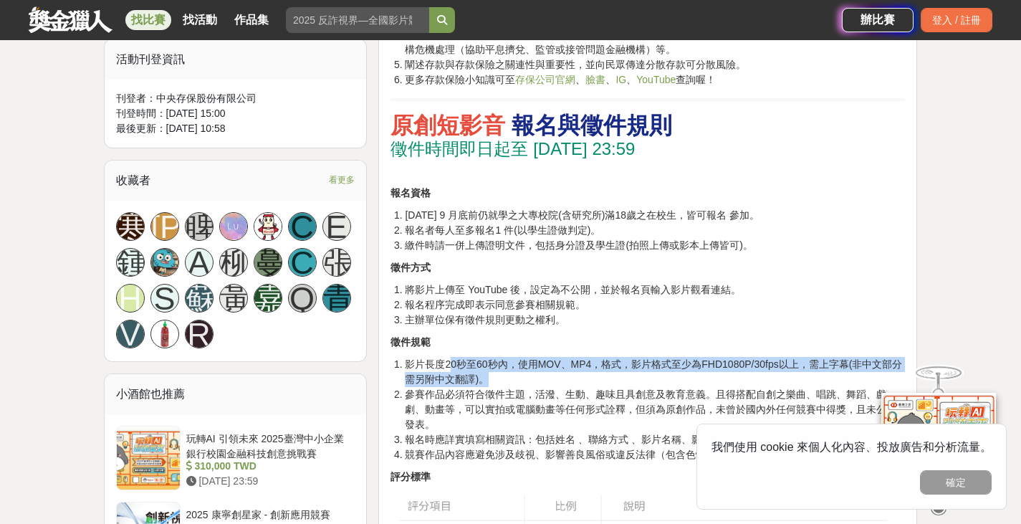
drag, startPoint x: 453, startPoint y: 360, endPoint x: 677, endPoint y: 391, distance: 226.4
click at [697, 379] on li "影片長度20秒至60秒內，使用MOV、MP4，格式，影片格式至少為FHD1080P/30fps以上，需上字幕(非中文部分需另附中文翻譯)。" at bounding box center [655, 372] width 500 height 30
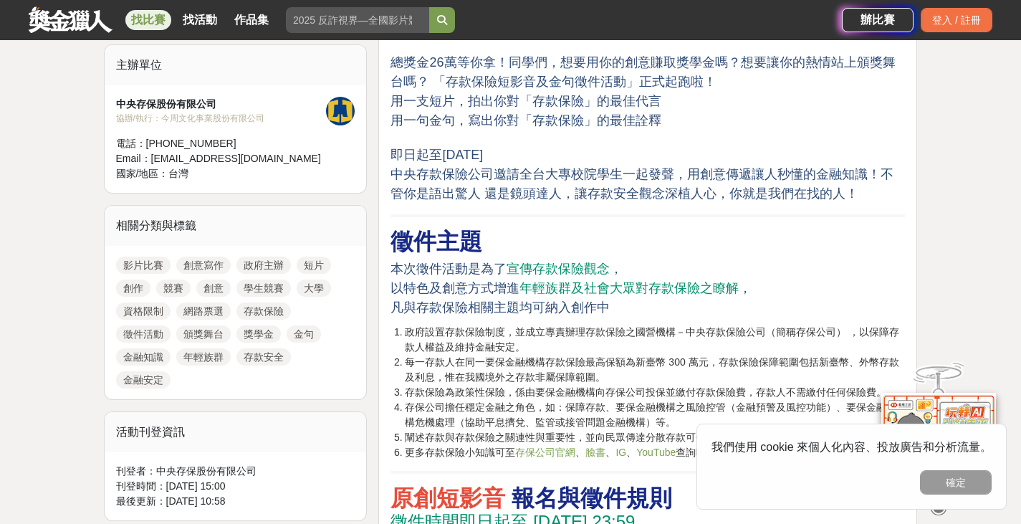
scroll to position [72, 0]
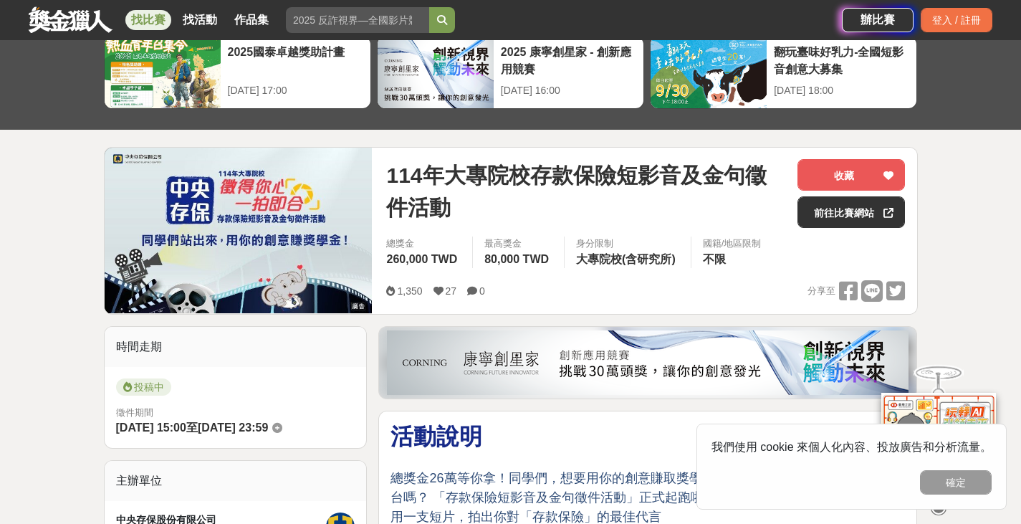
click at [494, 262] on span "80,000 TWD" at bounding box center [516, 259] width 64 height 12
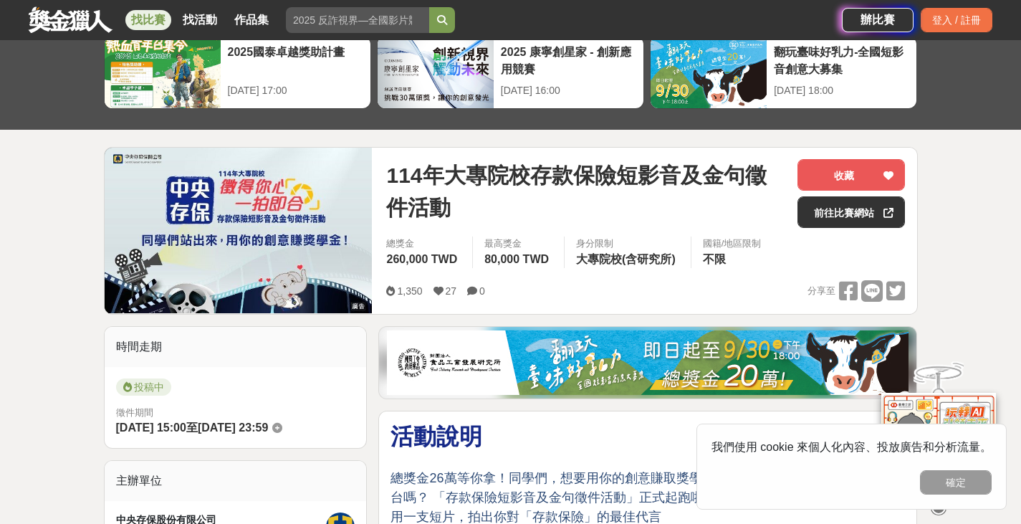
scroll to position [143, 0]
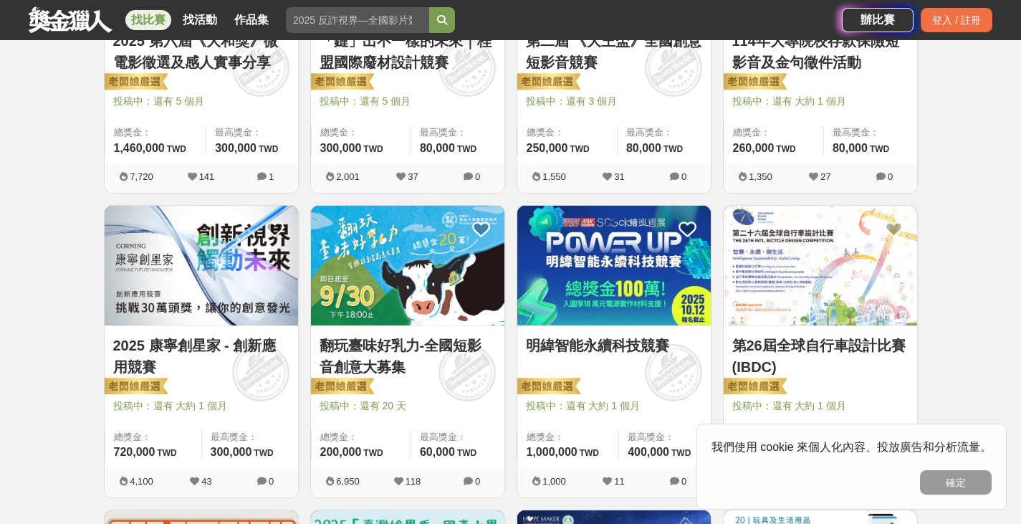
scroll to position [1003, 0]
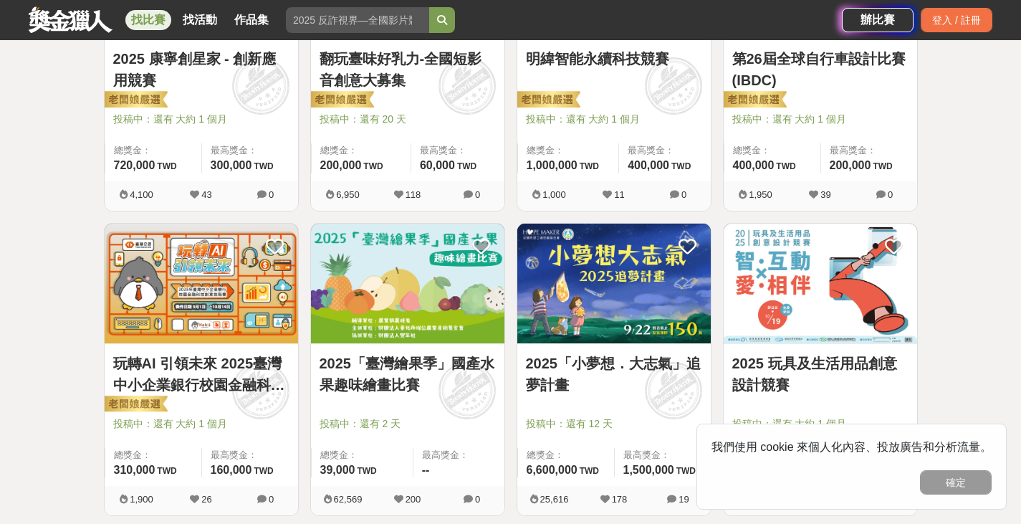
click at [273, 386] on link "玩轉AI 引領未來 2025臺灣中小企業銀行校園金融科技創意挑戰賽" at bounding box center [201, 374] width 176 height 43
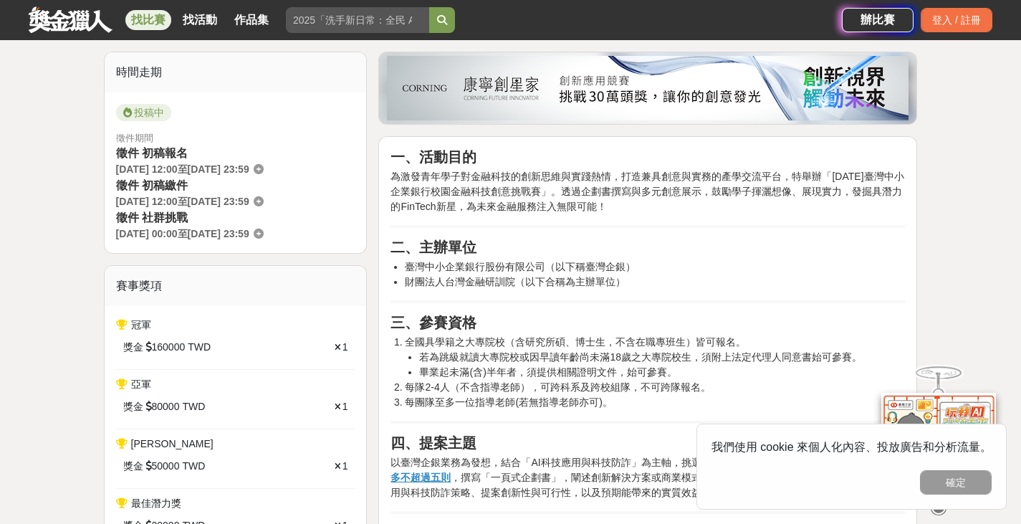
scroll to position [358, 0]
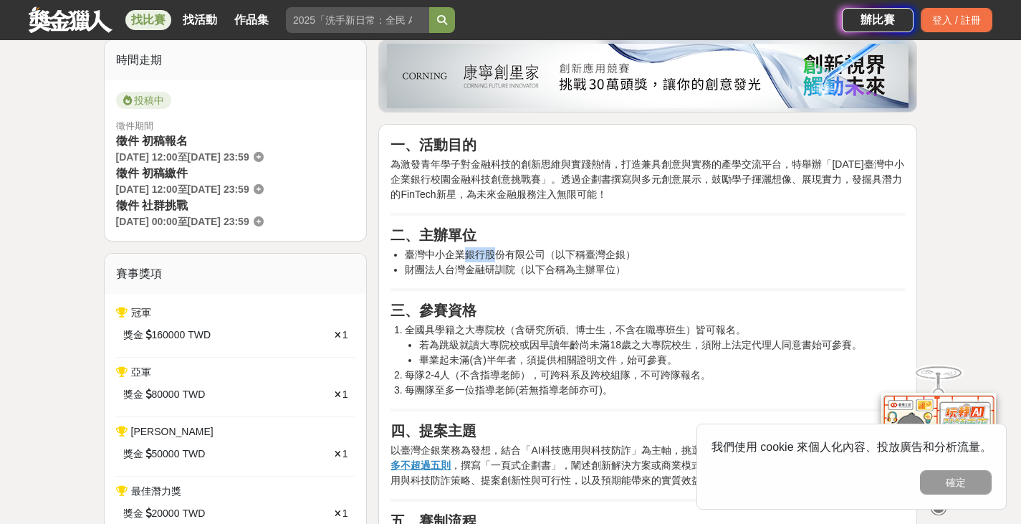
drag, startPoint x: 464, startPoint y: 257, endPoint x: 501, endPoint y: 268, distance: 38.1
click at [499, 257] on li "臺灣中小企業銀行股份有限公司（以下稱臺灣企銀）" at bounding box center [655, 254] width 500 height 15
drag, startPoint x: 471, startPoint y: 325, endPoint x: 737, endPoint y: 332, distance: 265.9
click at [737, 332] on li "全國具學籍之大專院校（含研究所碩、博士生，不含在職專班生）皆可報名。 若為跳級就讀大專院校或因早讀年齡尚未滿18歲之大專院校生，須附上法定代理人同意書始可參賽…" at bounding box center [655, 344] width 500 height 45
click at [573, 337] on li "若為跳級就讀大專院校或因早讀年齡尚未滿18歲之大專院校生，須附上法定代理人同意書始可參賽。" at bounding box center [662, 344] width 486 height 15
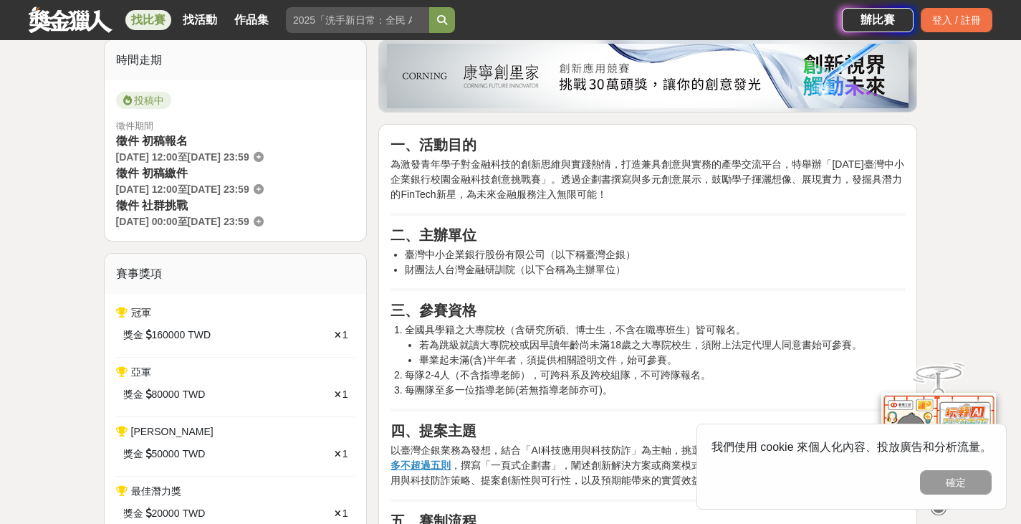
drag, startPoint x: 489, startPoint y: 320, endPoint x: 517, endPoint y: 320, distance: 28.7
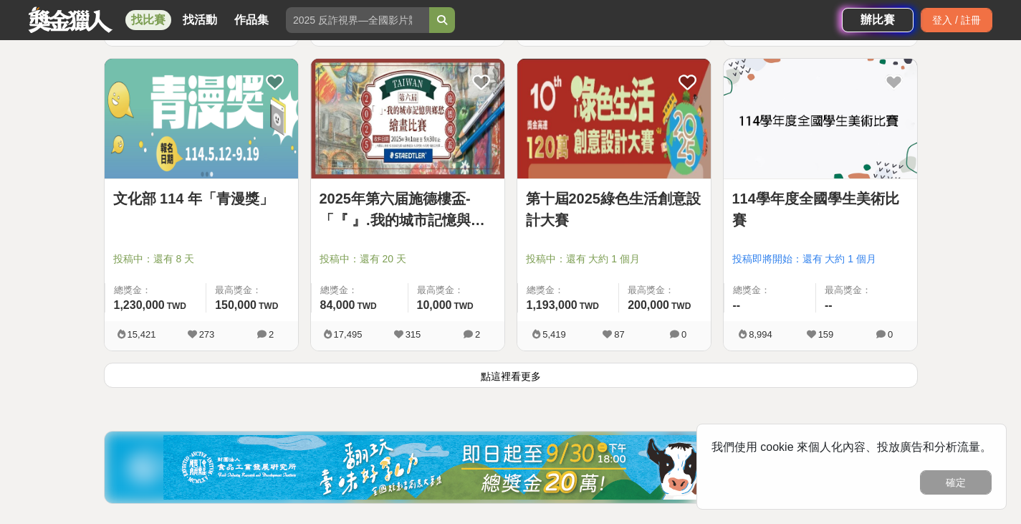
scroll to position [1791, 0]
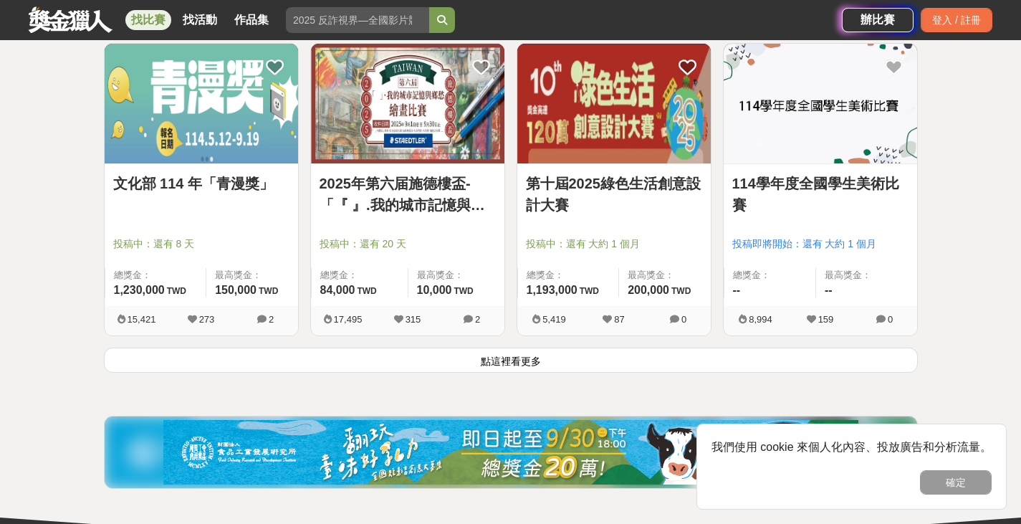
click at [545, 357] on button "點這裡看更多" at bounding box center [511, 360] width 814 height 25
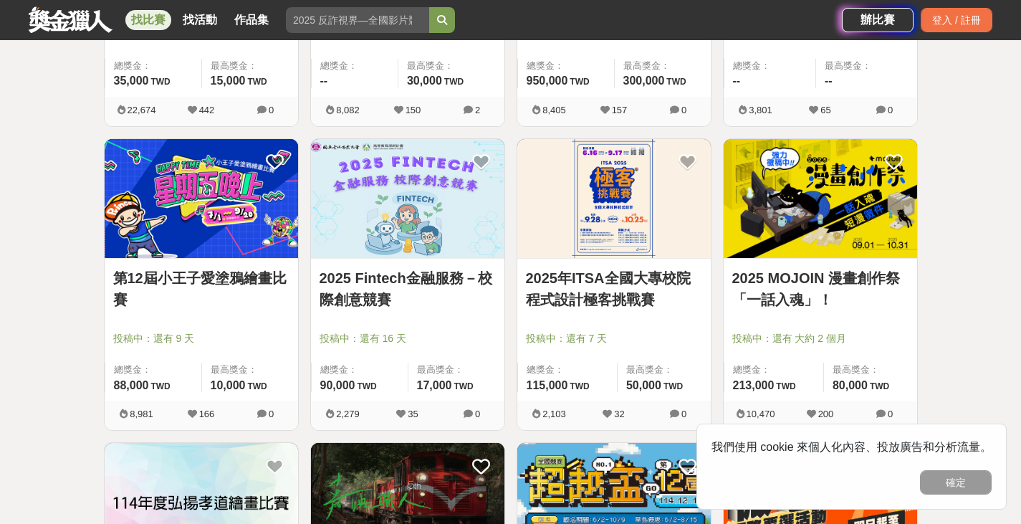
scroll to position [2938, 0]
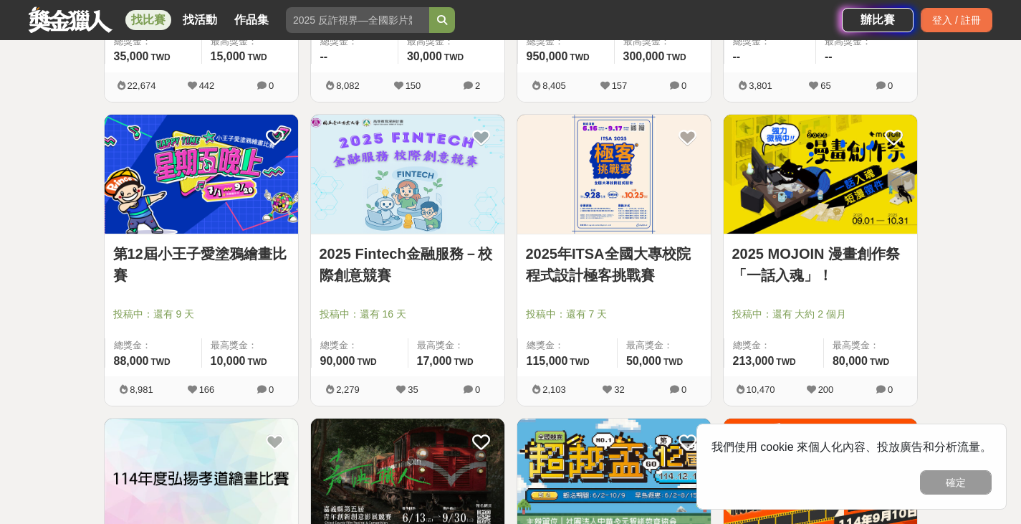
click at [456, 260] on link "2025 Fintech金融服務－校際創意競賽" at bounding box center [408, 264] width 176 height 43
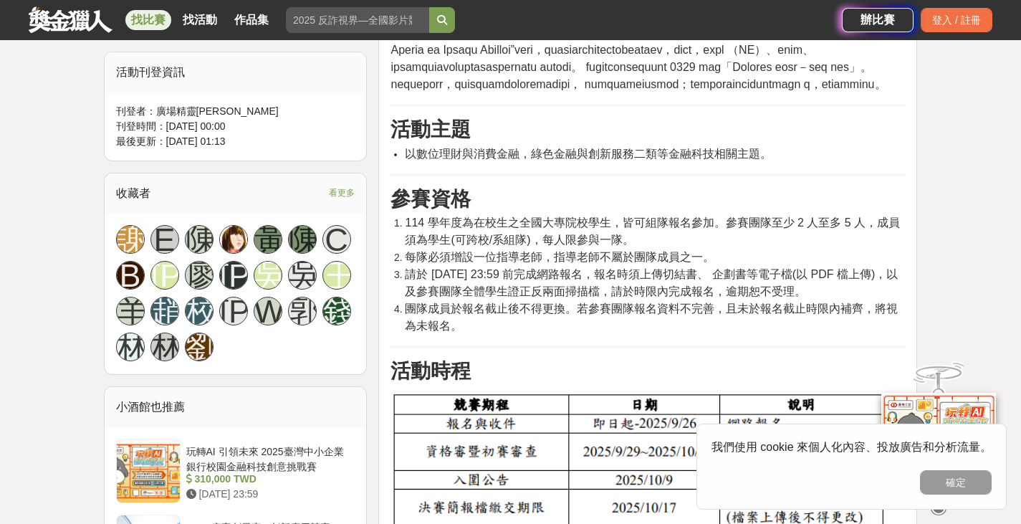
scroll to position [931, 0]
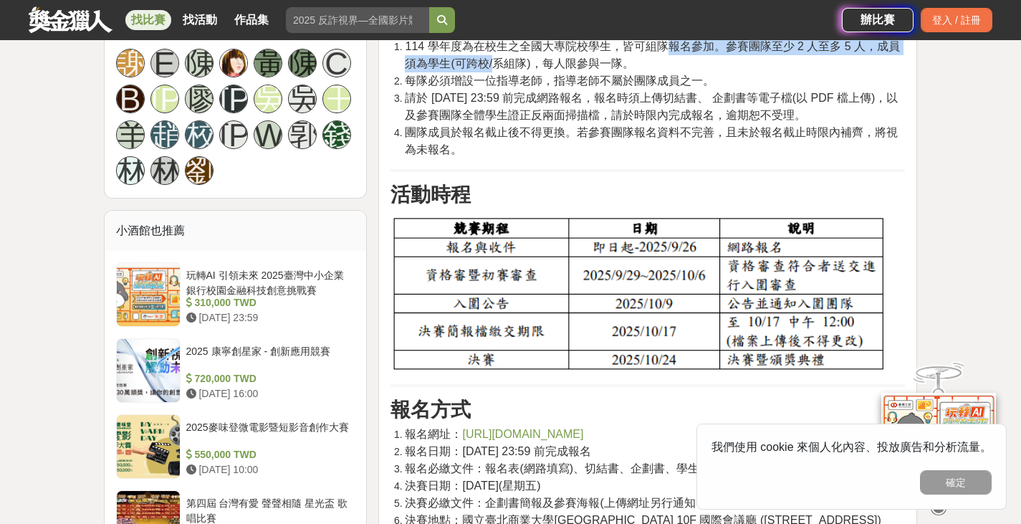
drag, startPoint x: 499, startPoint y: 279, endPoint x: 662, endPoint y: 277, distance: 162.7
click at [662, 70] on span "114 學年度為在校生之全國大專院校學生，皆可組隊報名參加。參賽團隊至少 2 人至多 5 人，成員須為學生(可跨校/系組隊)，每人限參與一隊。" at bounding box center [652, 54] width 495 height 29
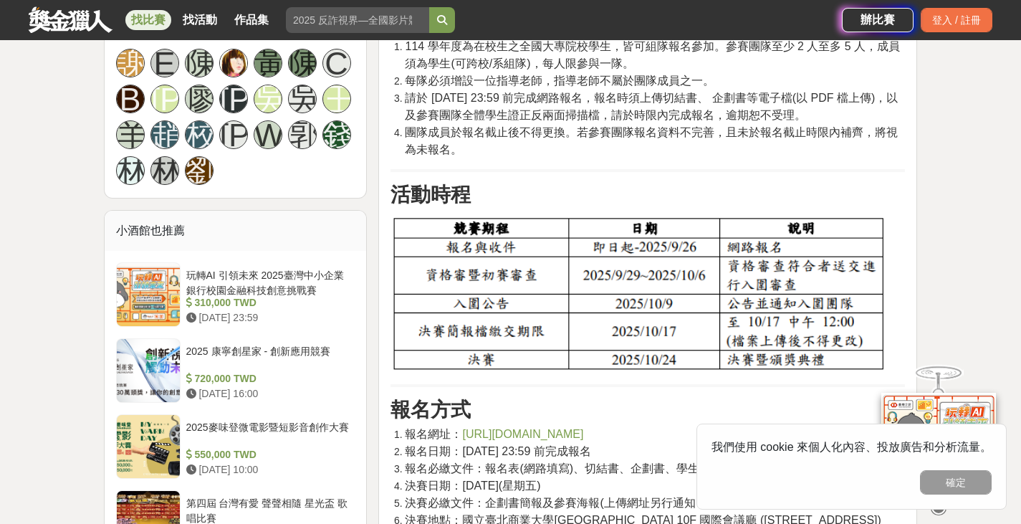
click at [667, 87] on span "每隊必須增設一位指導老師，指導老師不屬於團隊成員之一。" at bounding box center [560, 81] width 310 height 12
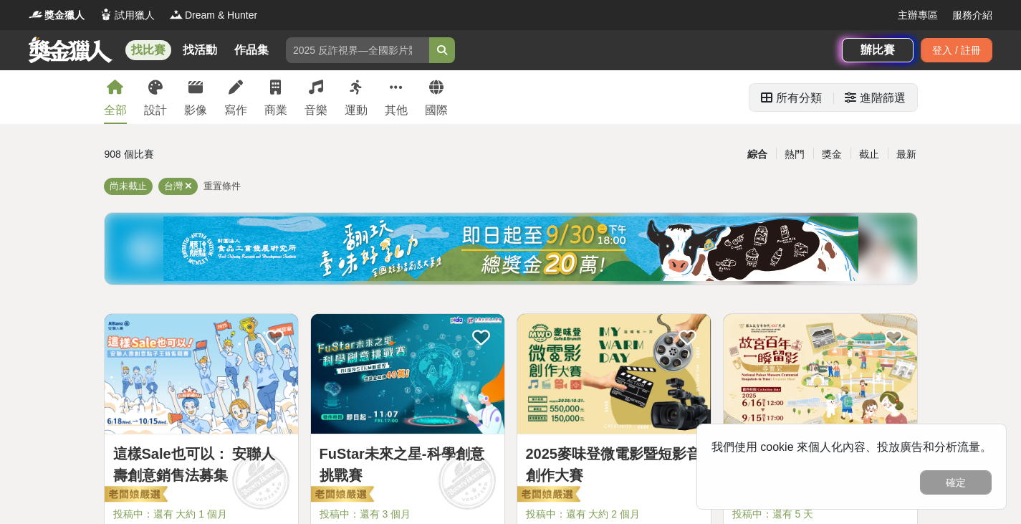
click at [879, 109] on div "進階篩選" at bounding box center [883, 98] width 46 height 29
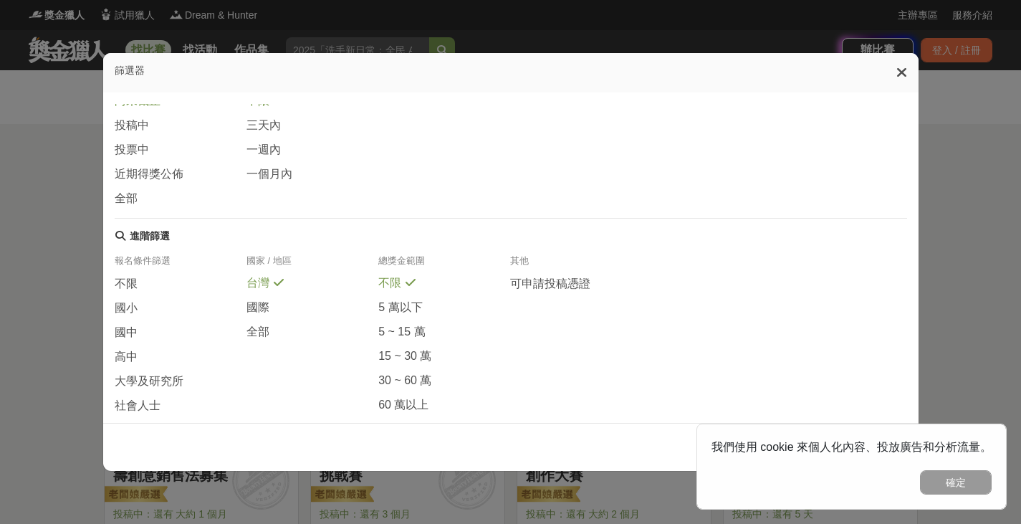
scroll to position [272, 0]
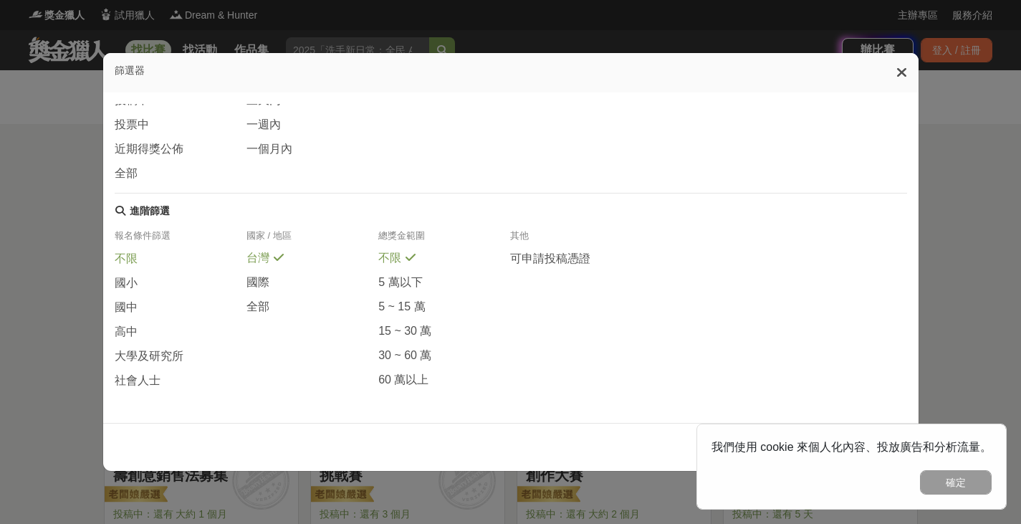
click at [151, 251] on div "不限" at bounding box center [181, 263] width 132 height 24
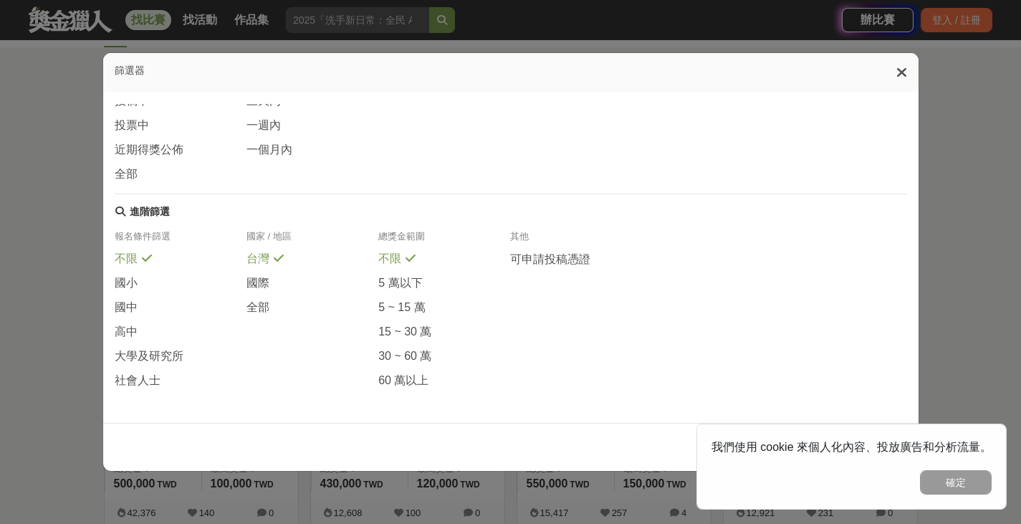
scroll to position [143, 0]
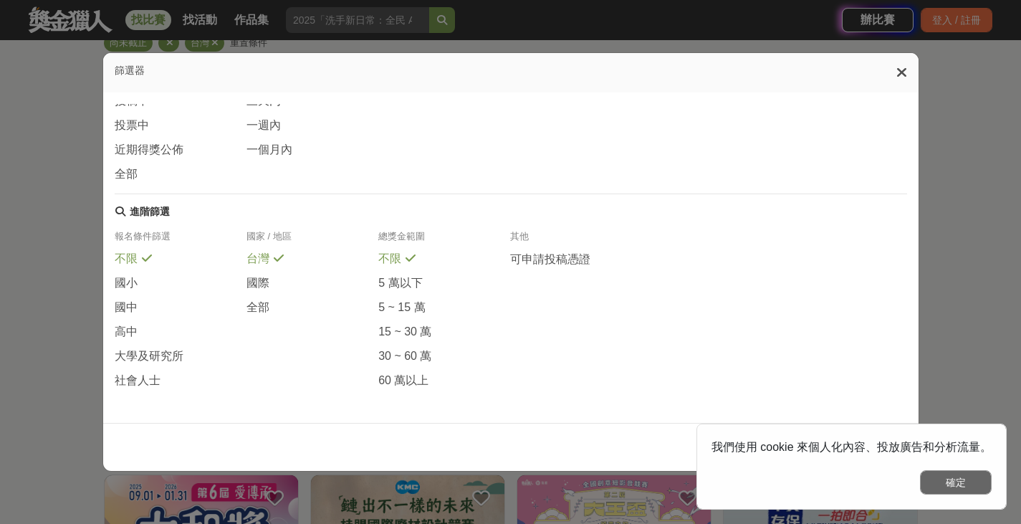
click at [960, 481] on button "確定" at bounding box center [956, 482] width 72 height 24
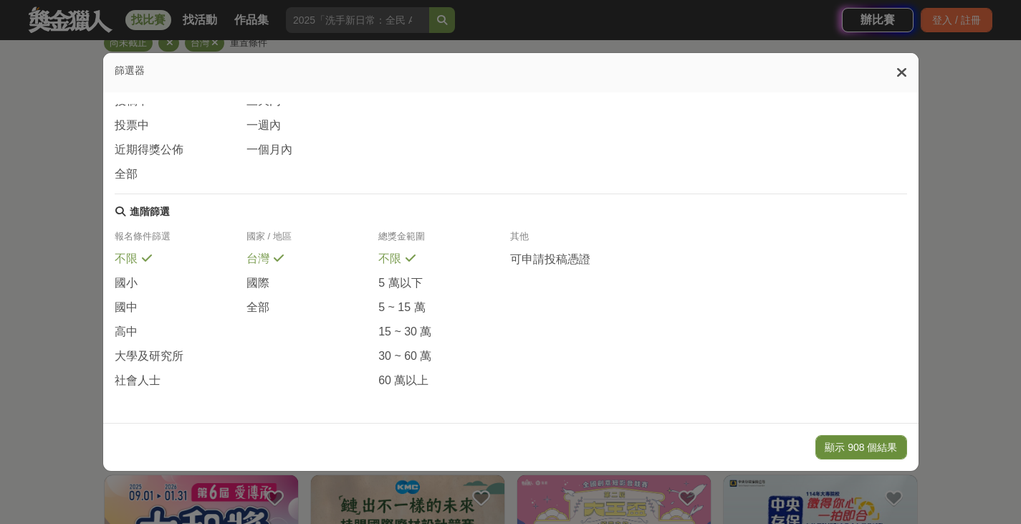
click at [872, 442] on button "顯示 908 個結果" at bounding box center [860, 447] width 91 height 24
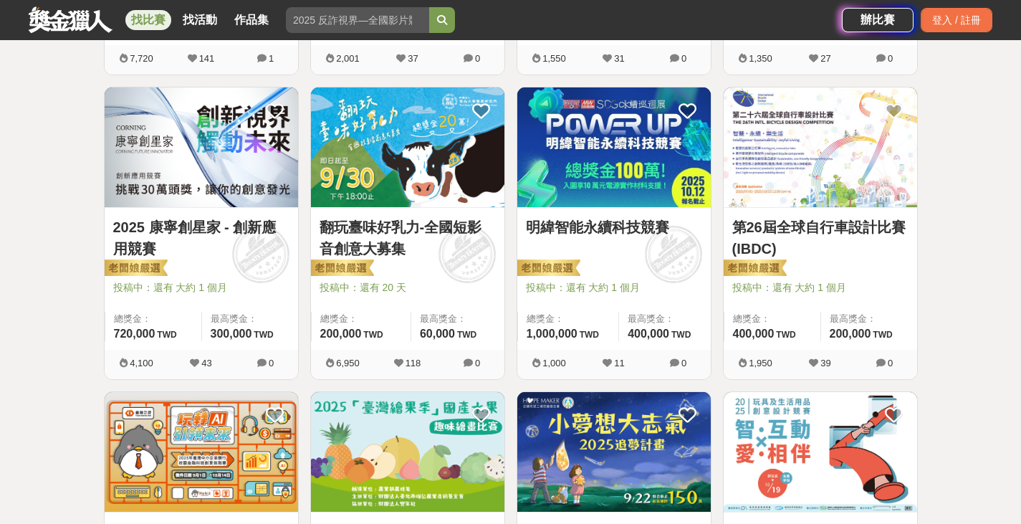
scroll to position [860, 0]
